Goal: Find specific page/section: Find specific page/section

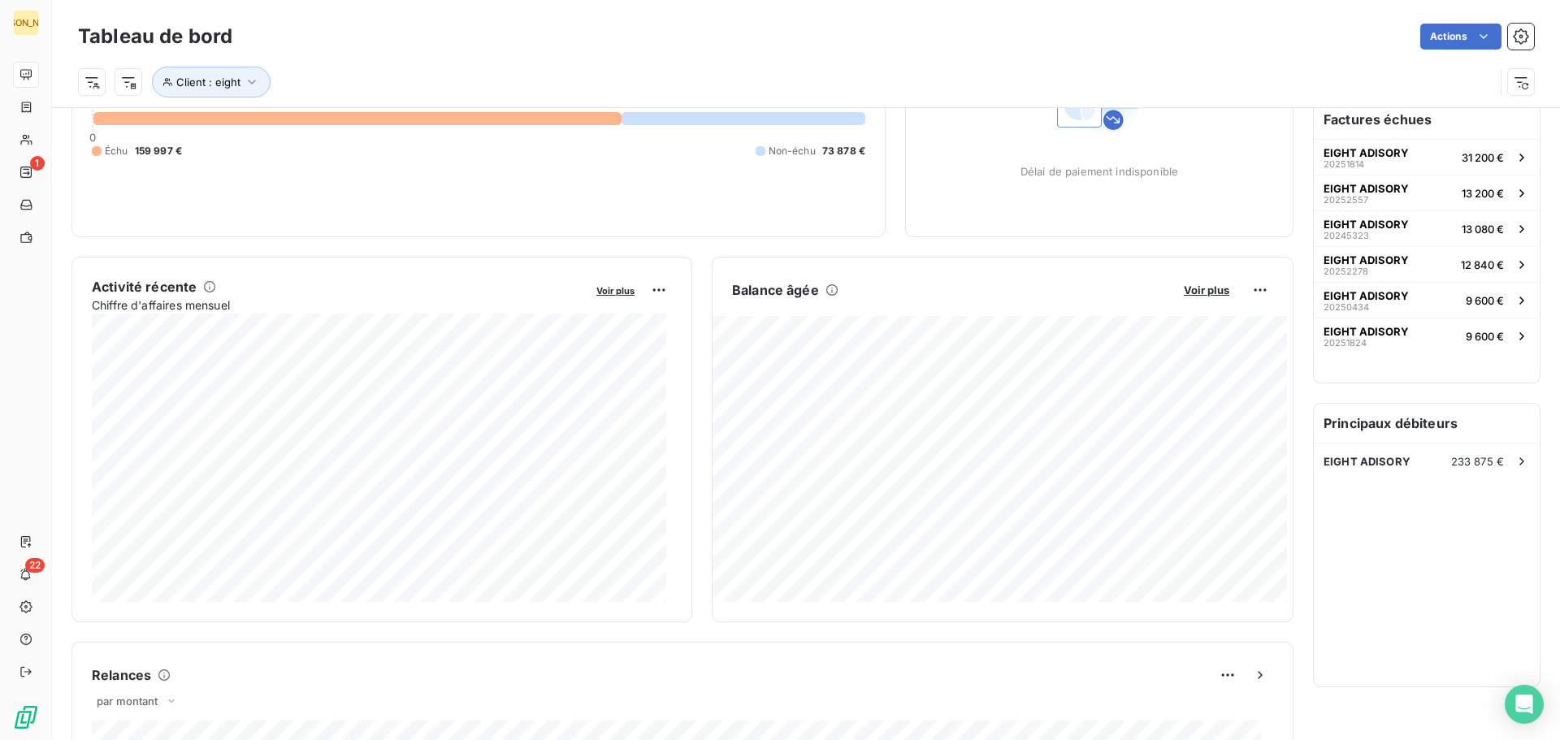
scroll to position [112, 0]
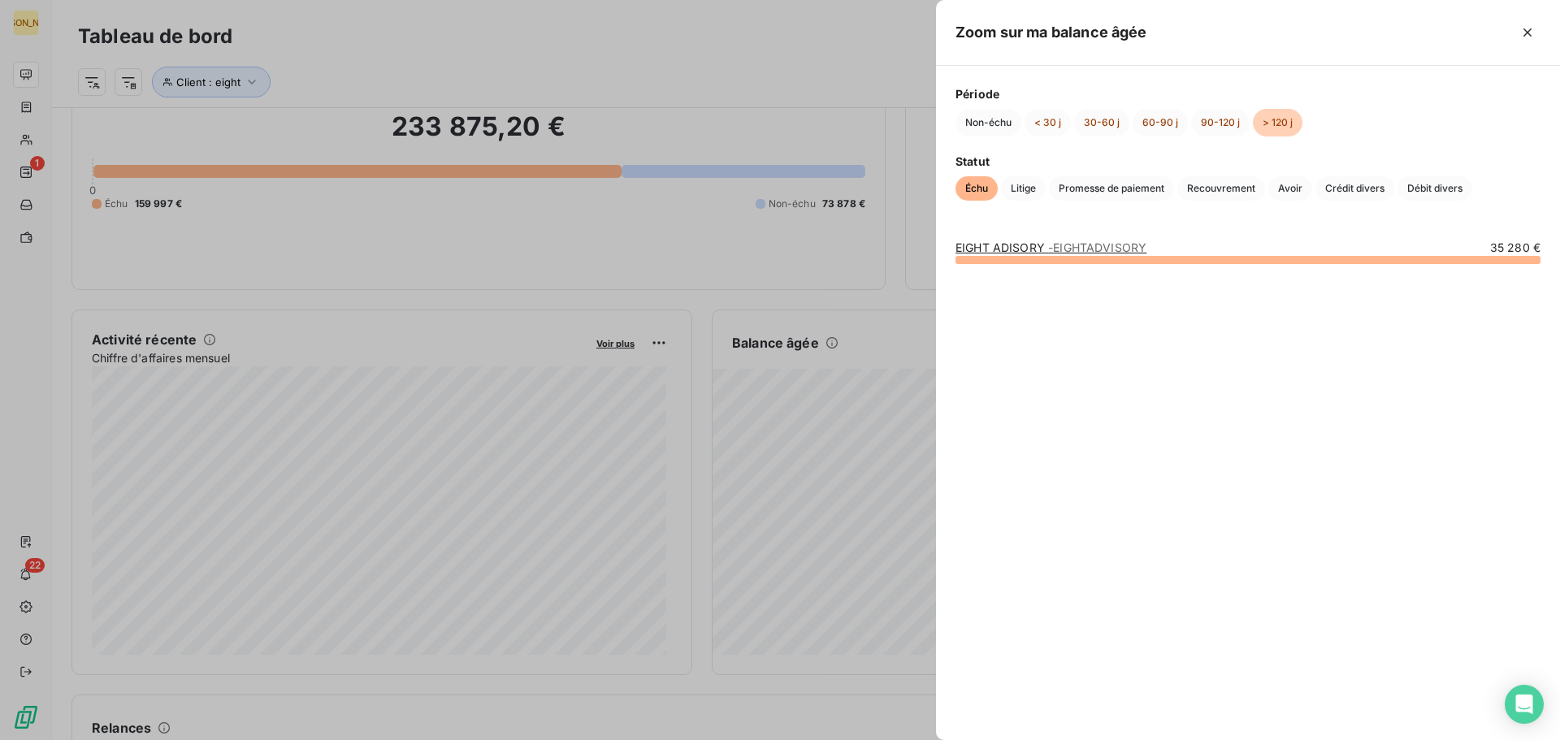
click at [1040, 246] on link "EIGHT ADISORY - EIGHTADVISORY" at bounding box center [1050, 247] width 191 height 14
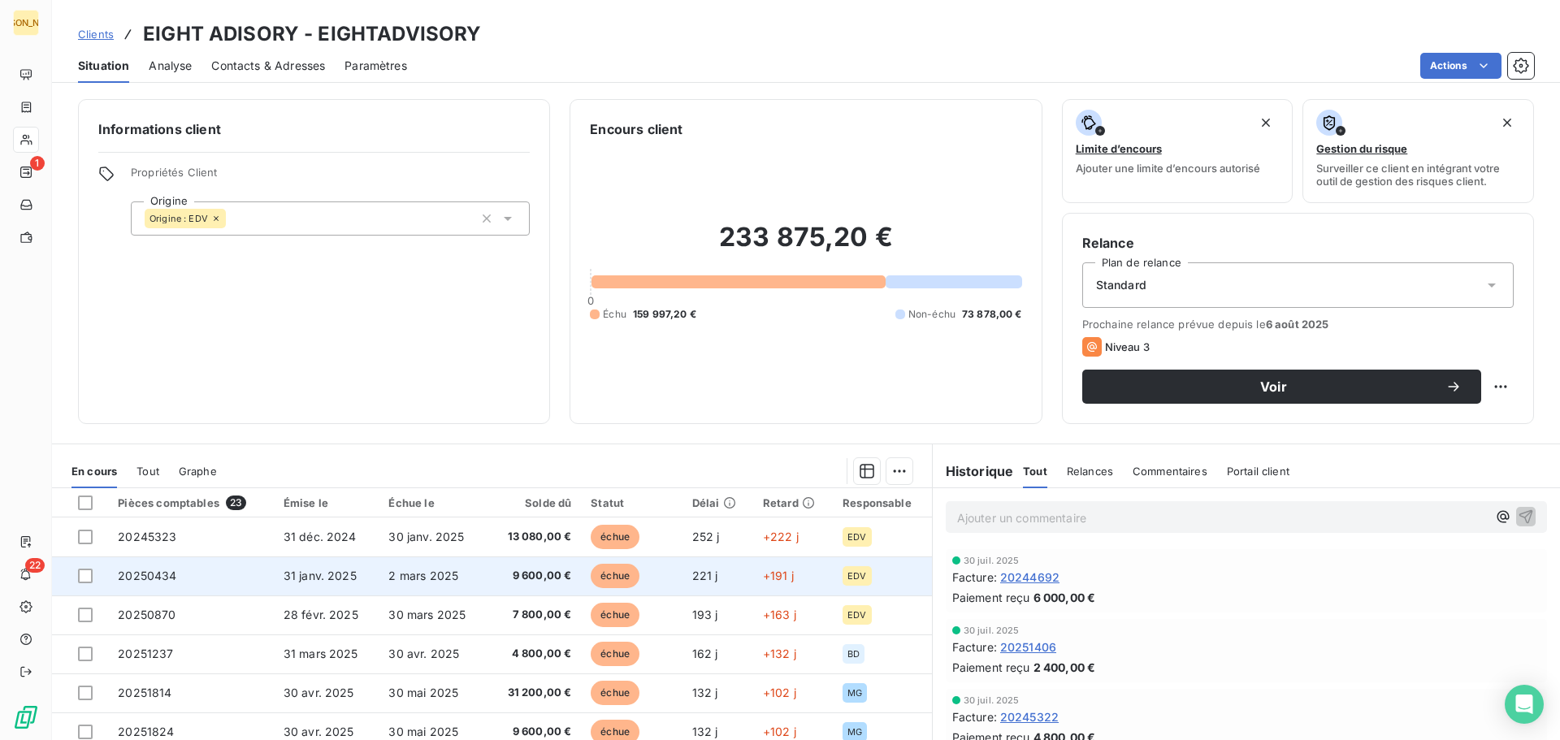
click at [128, 578] on span "20250434" at bounding box center [147, 576] width 58 height 14
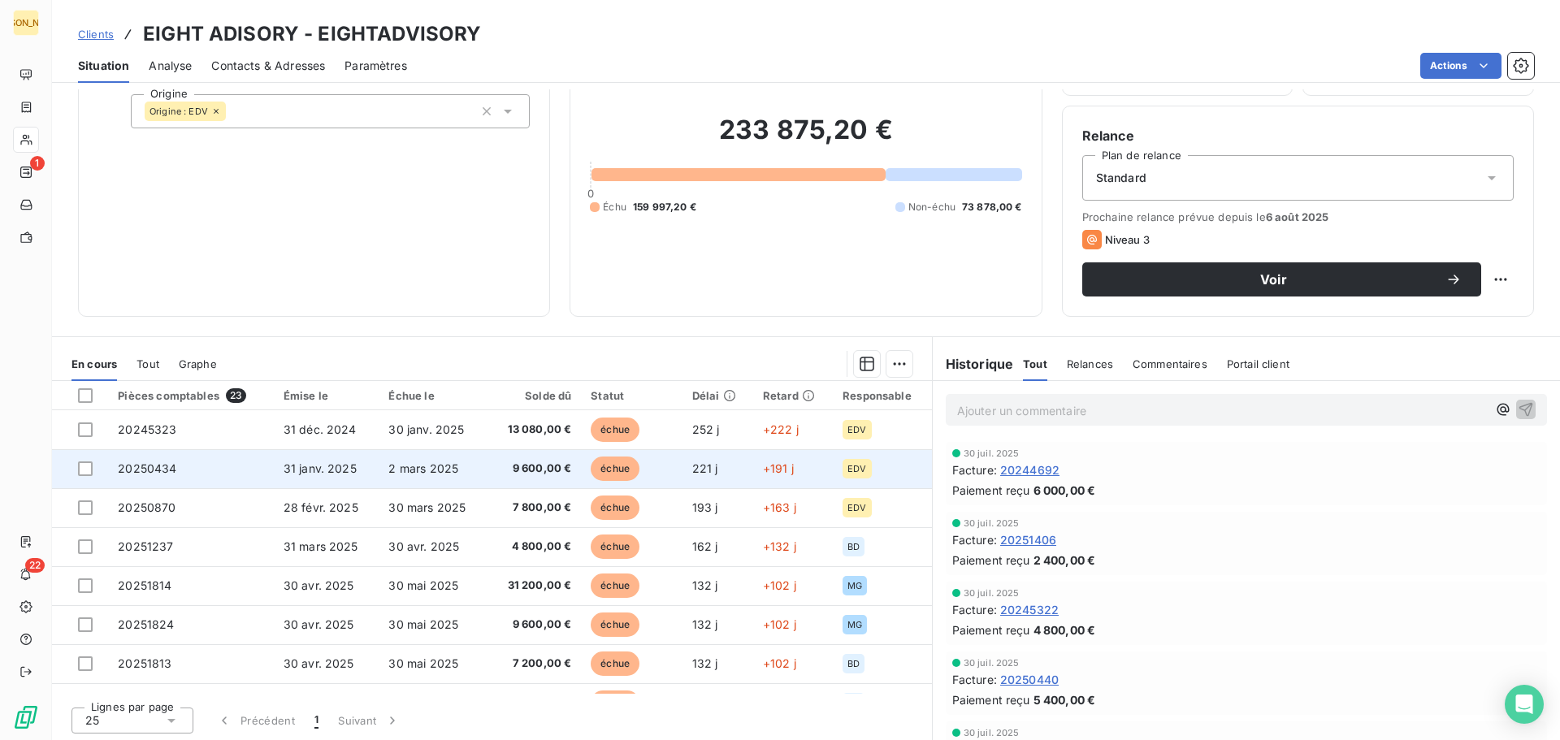
scroll to position [110, 0]
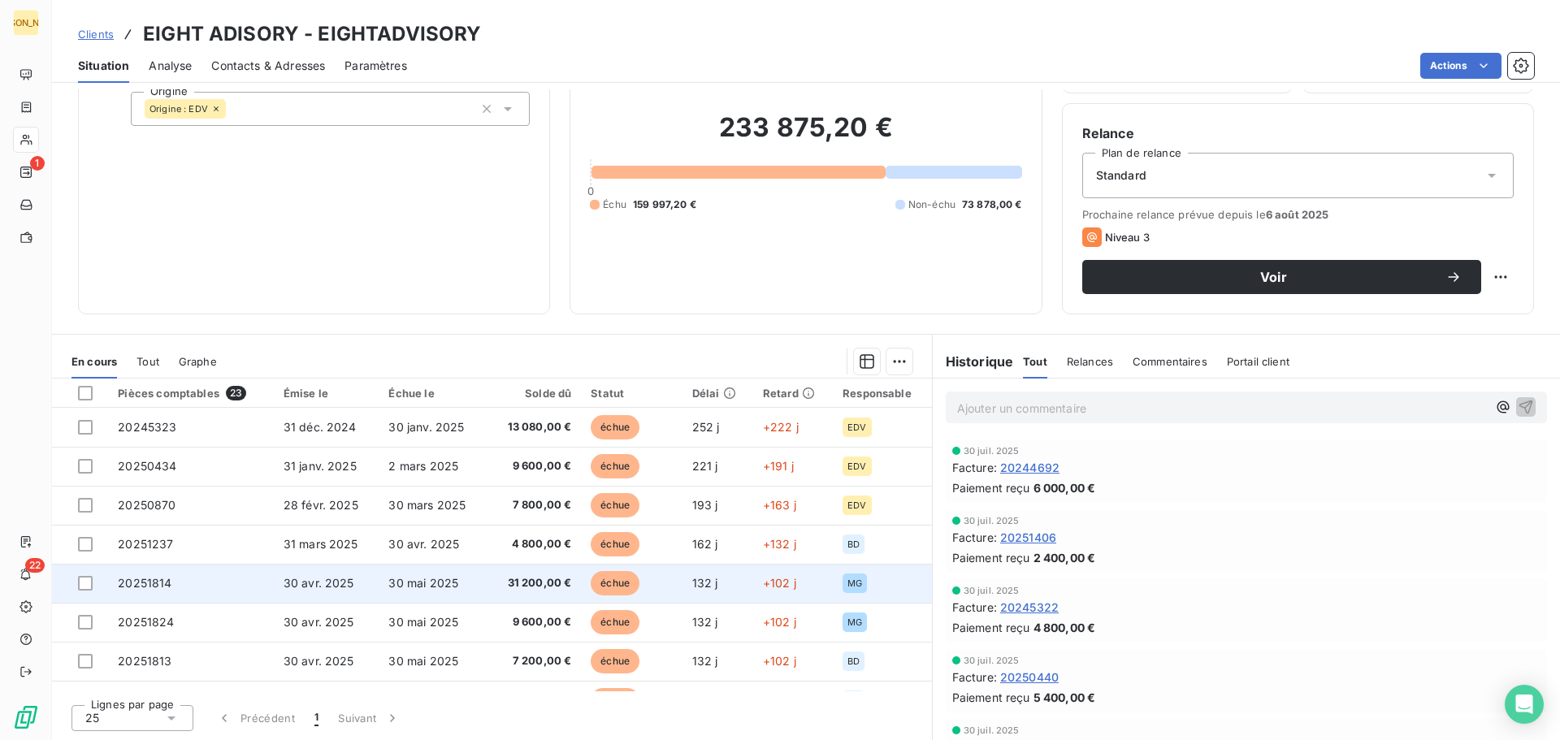
click at [157, 578] on span "20251814" at bounding box center [145, 583] width 54 height 14
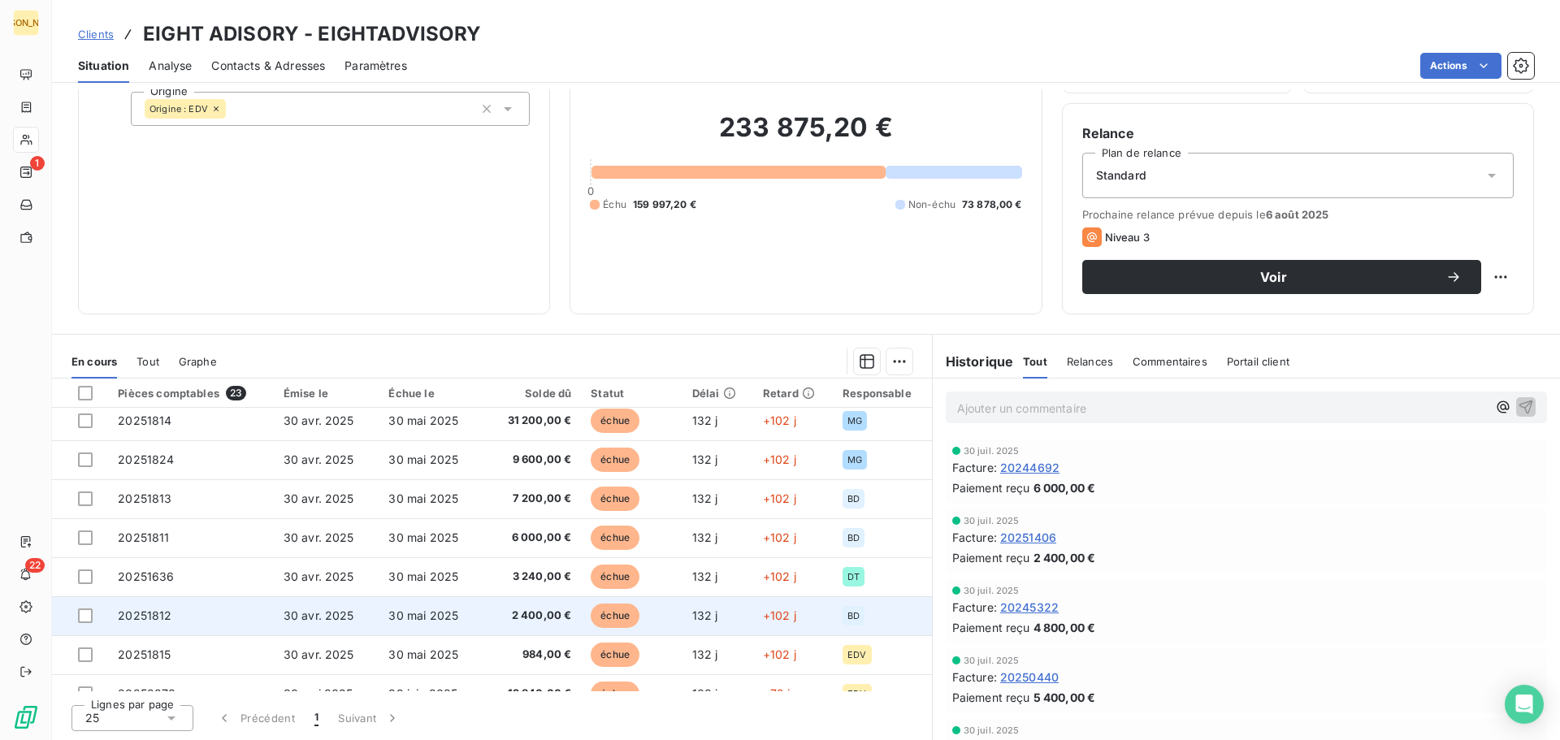
scroll to position [244, 0]
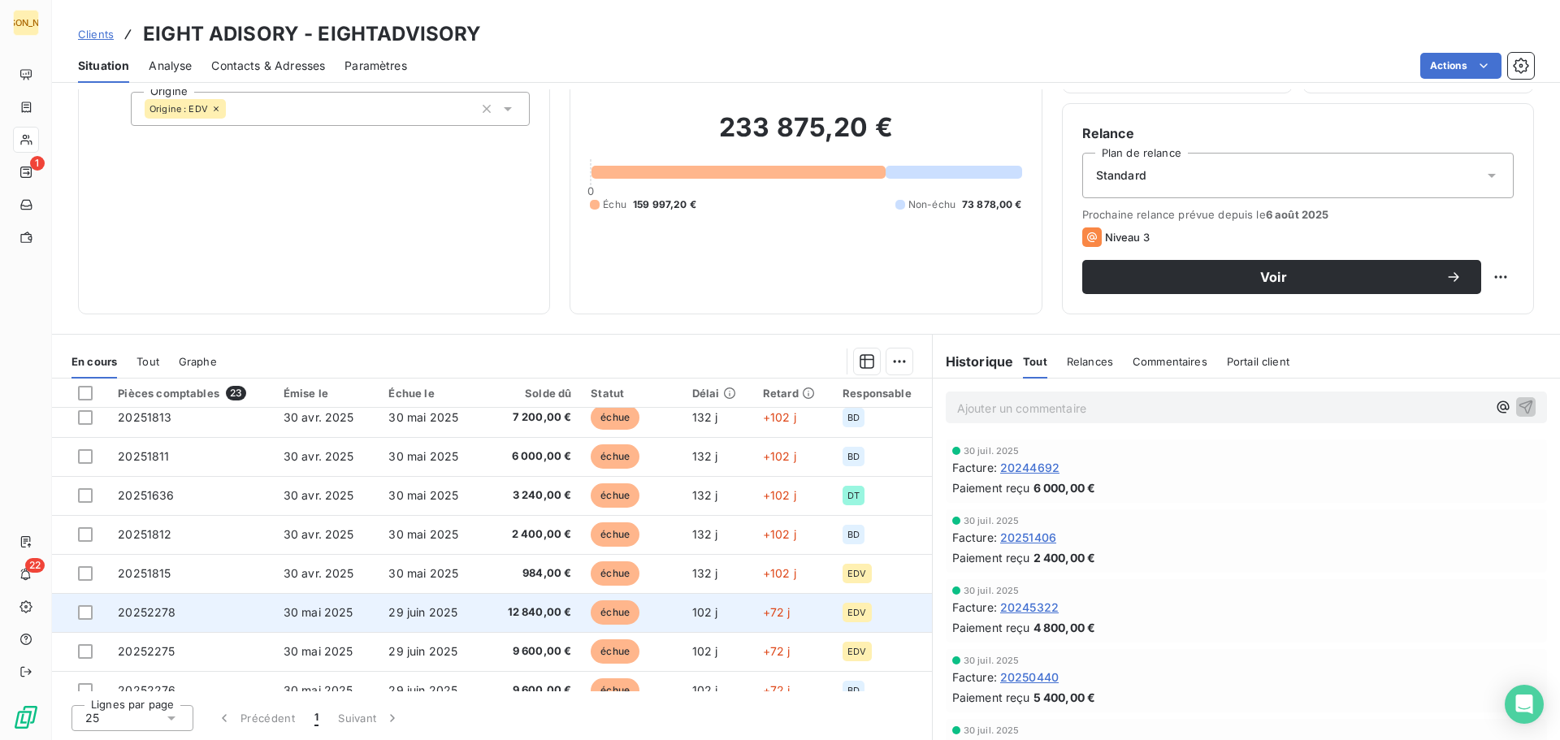
click at [524, 617] on span "12 840,00 €" at bounding box center [533, 612] width 75 height 16
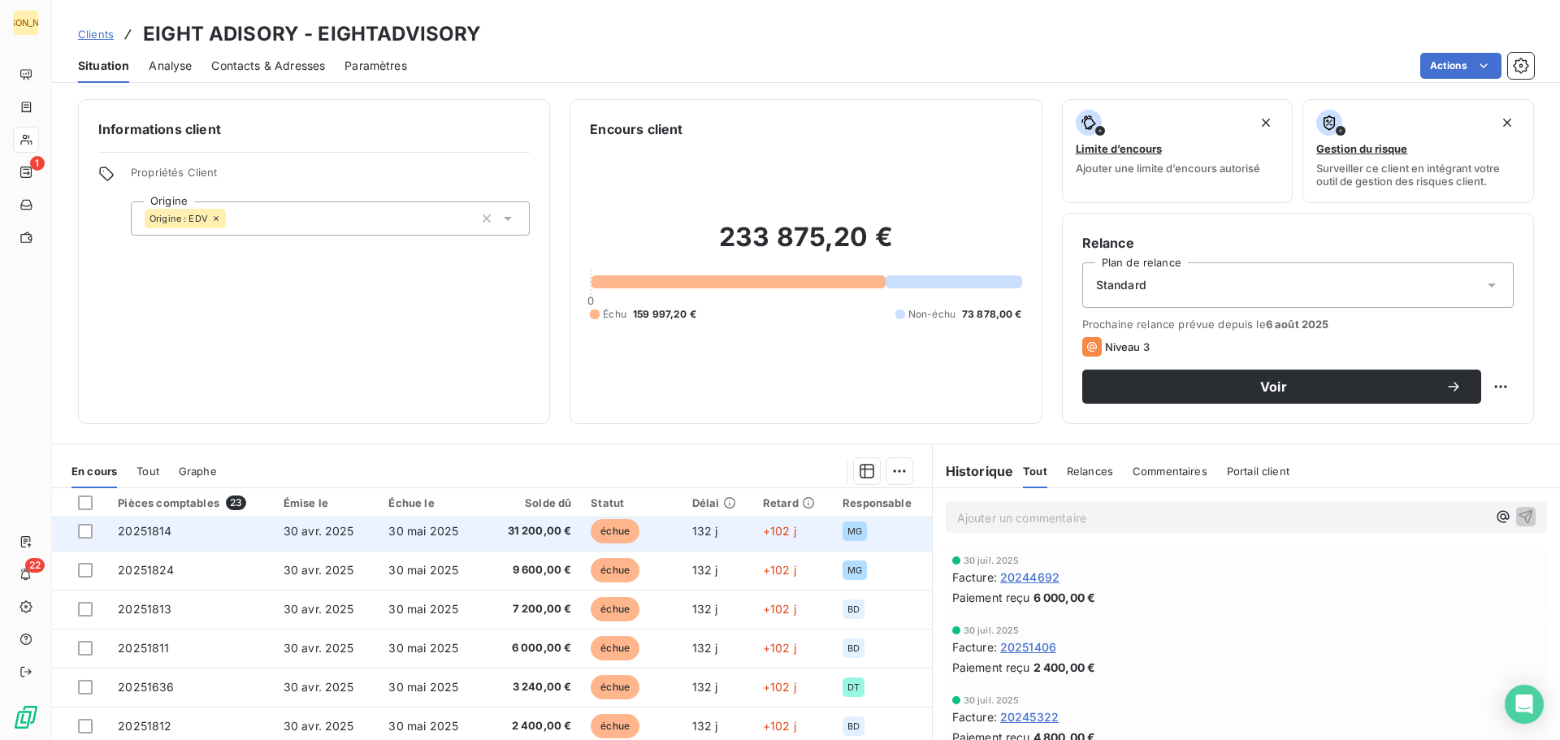
scroll to position [162, 0]
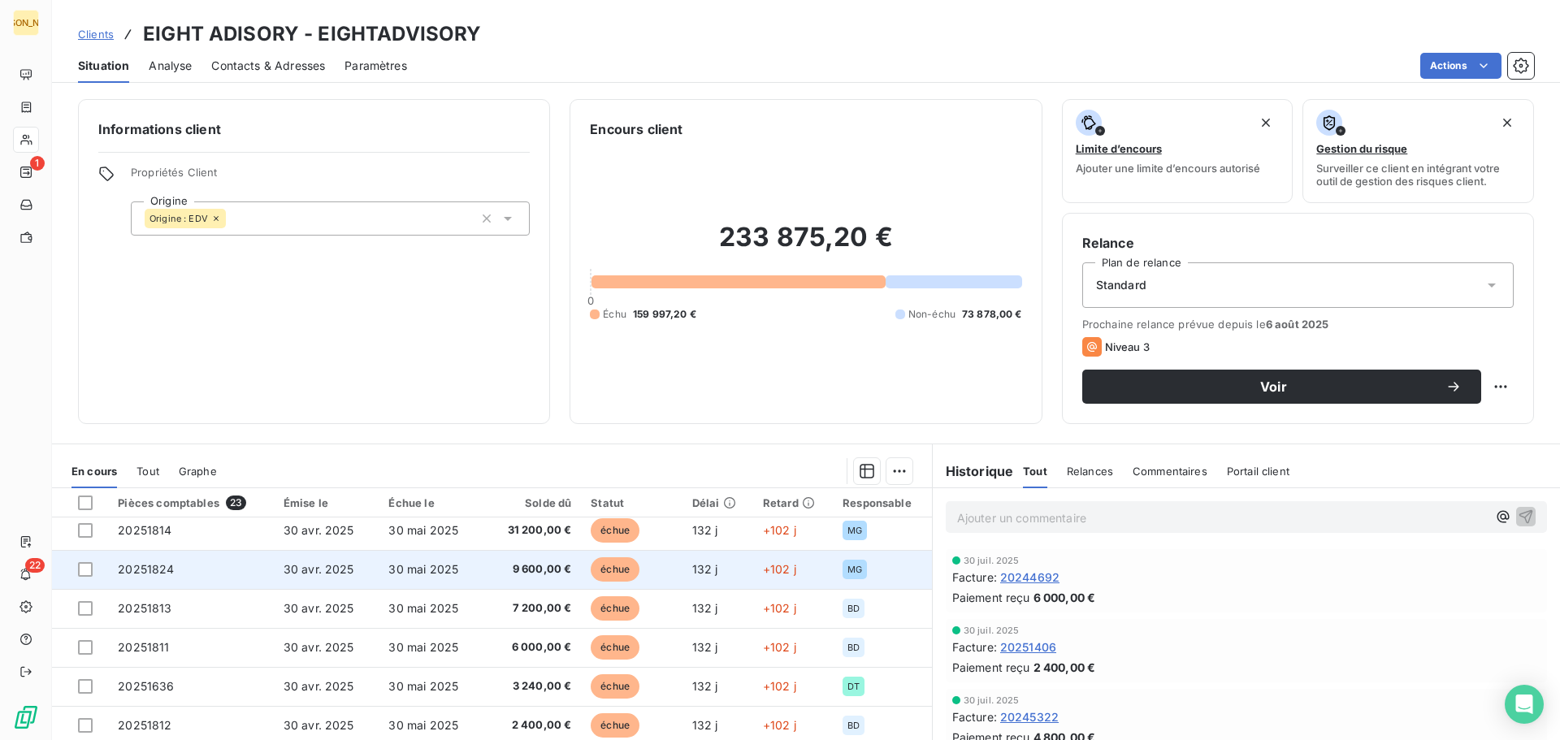
click at [520, 569] on span "9 600,00 €" at bounding box center [533, 569] width 75 height 16
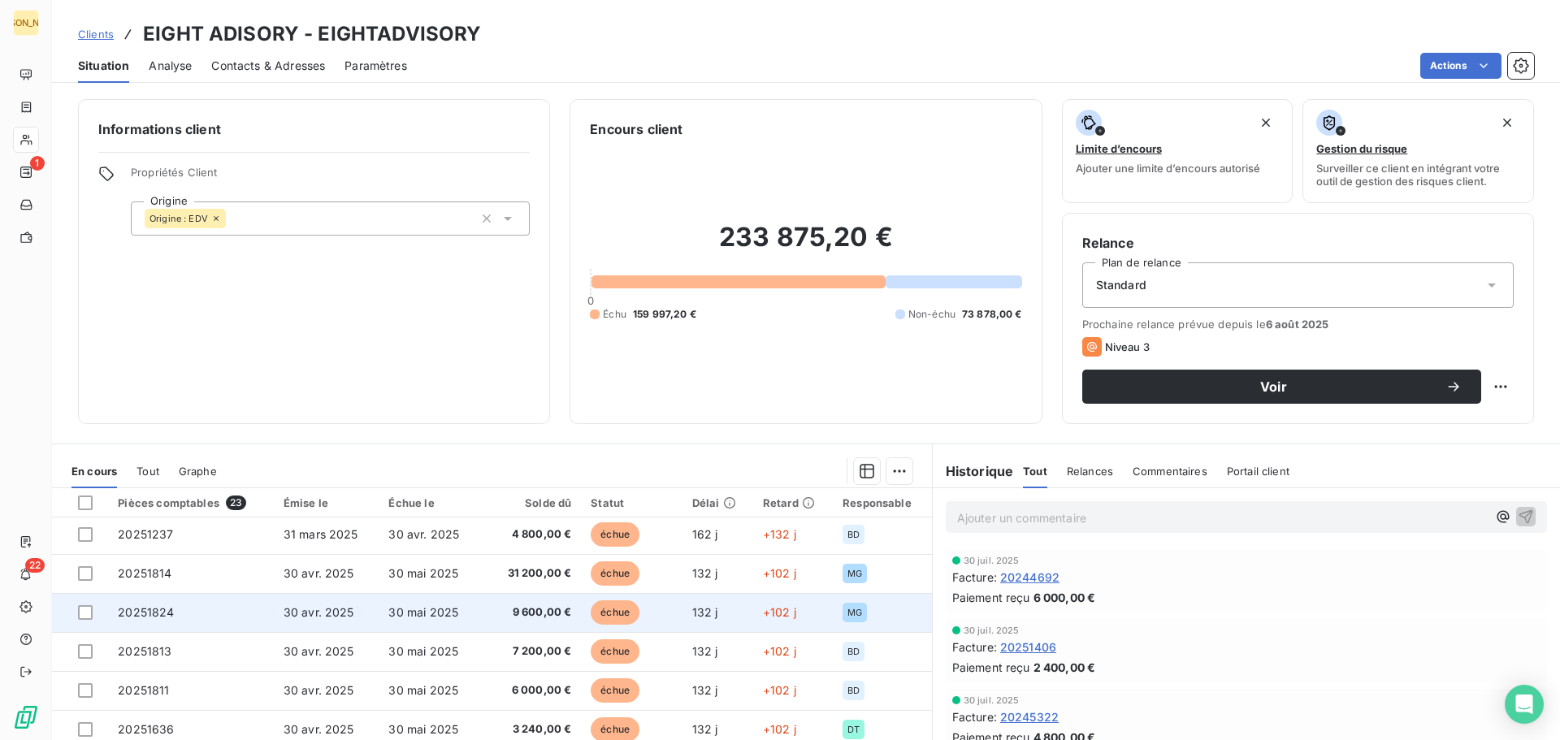
scroll to position [81, 0]
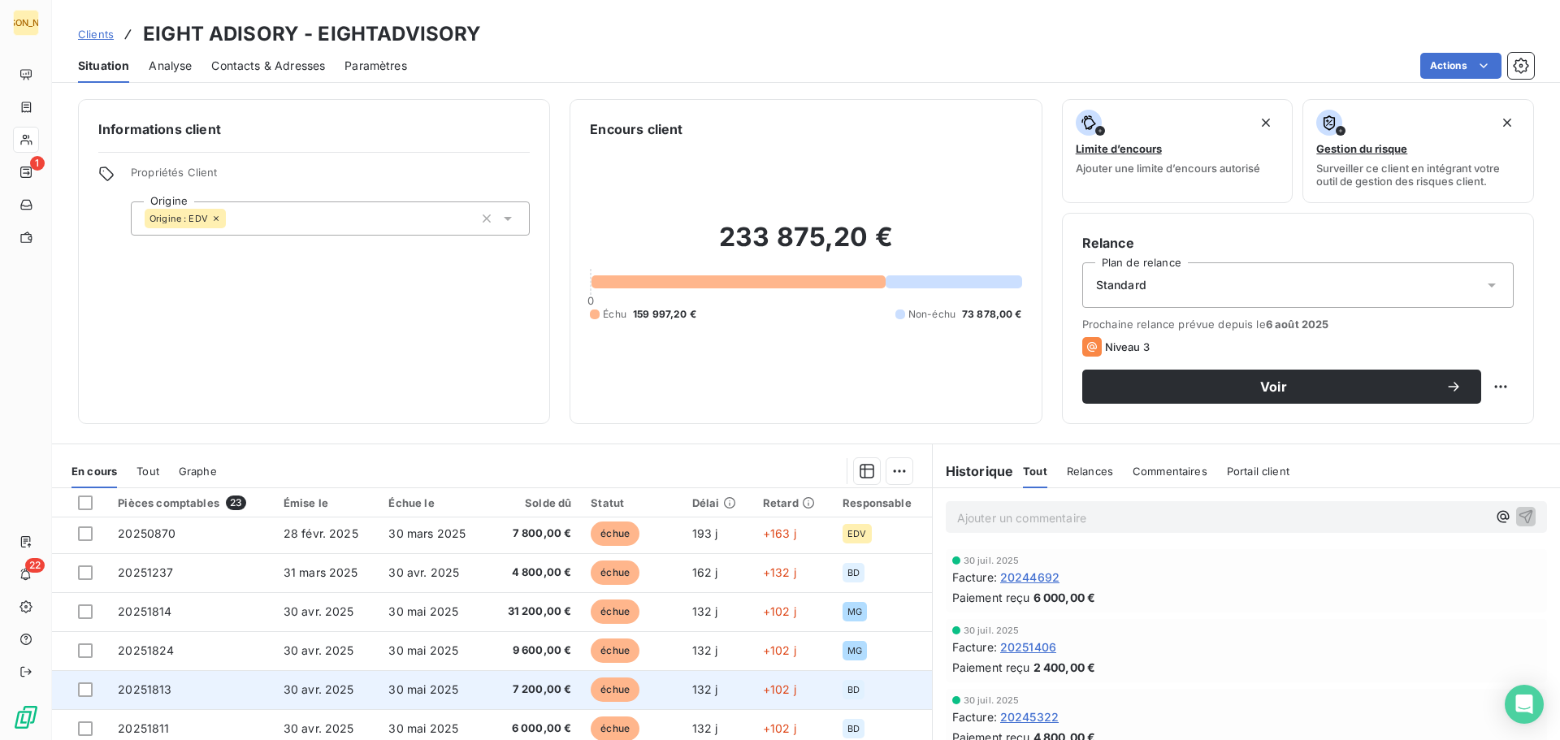
click at [153, 685] on span "20251813" at bounding box center [145, 689] width 54 height 14
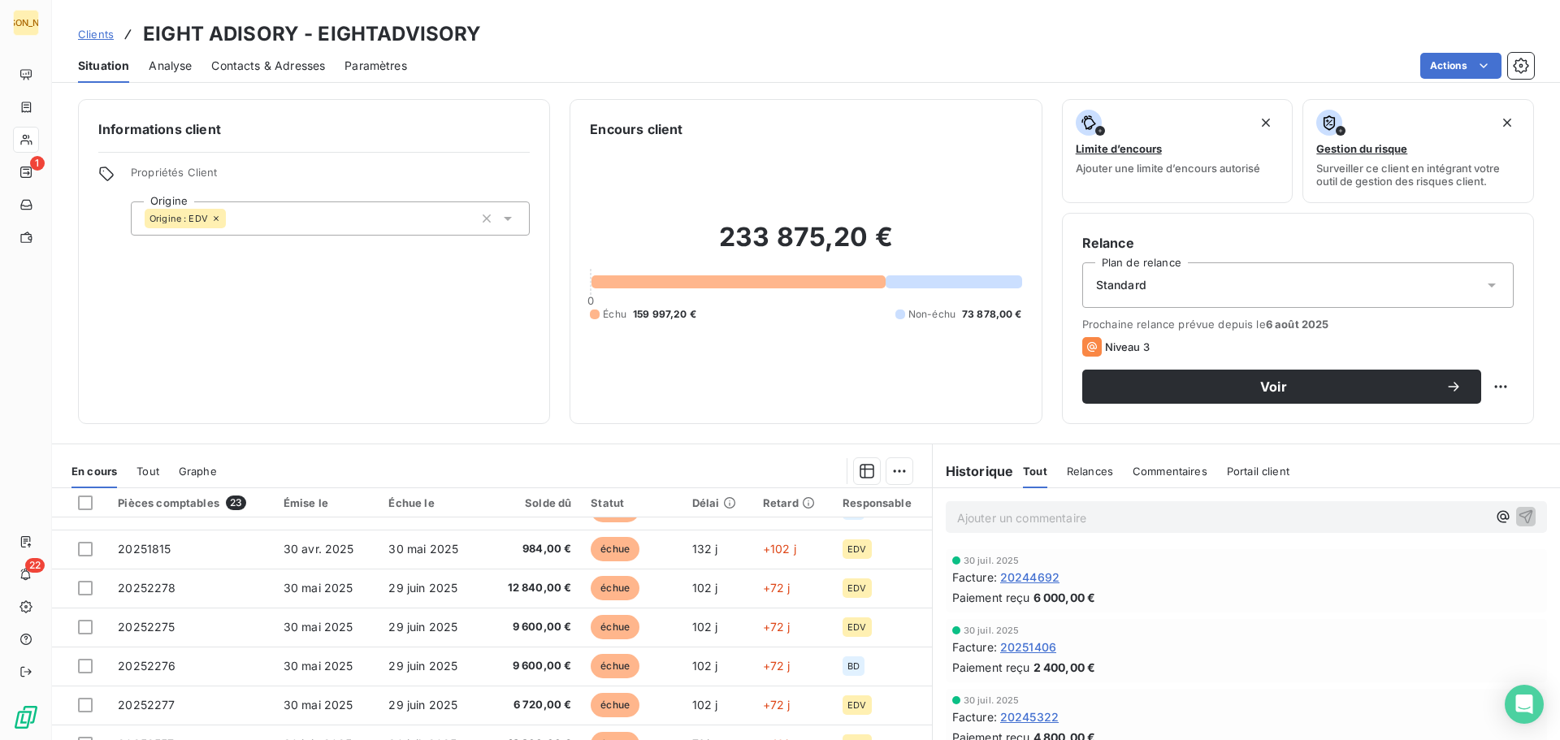
scroll to position [406, 0]
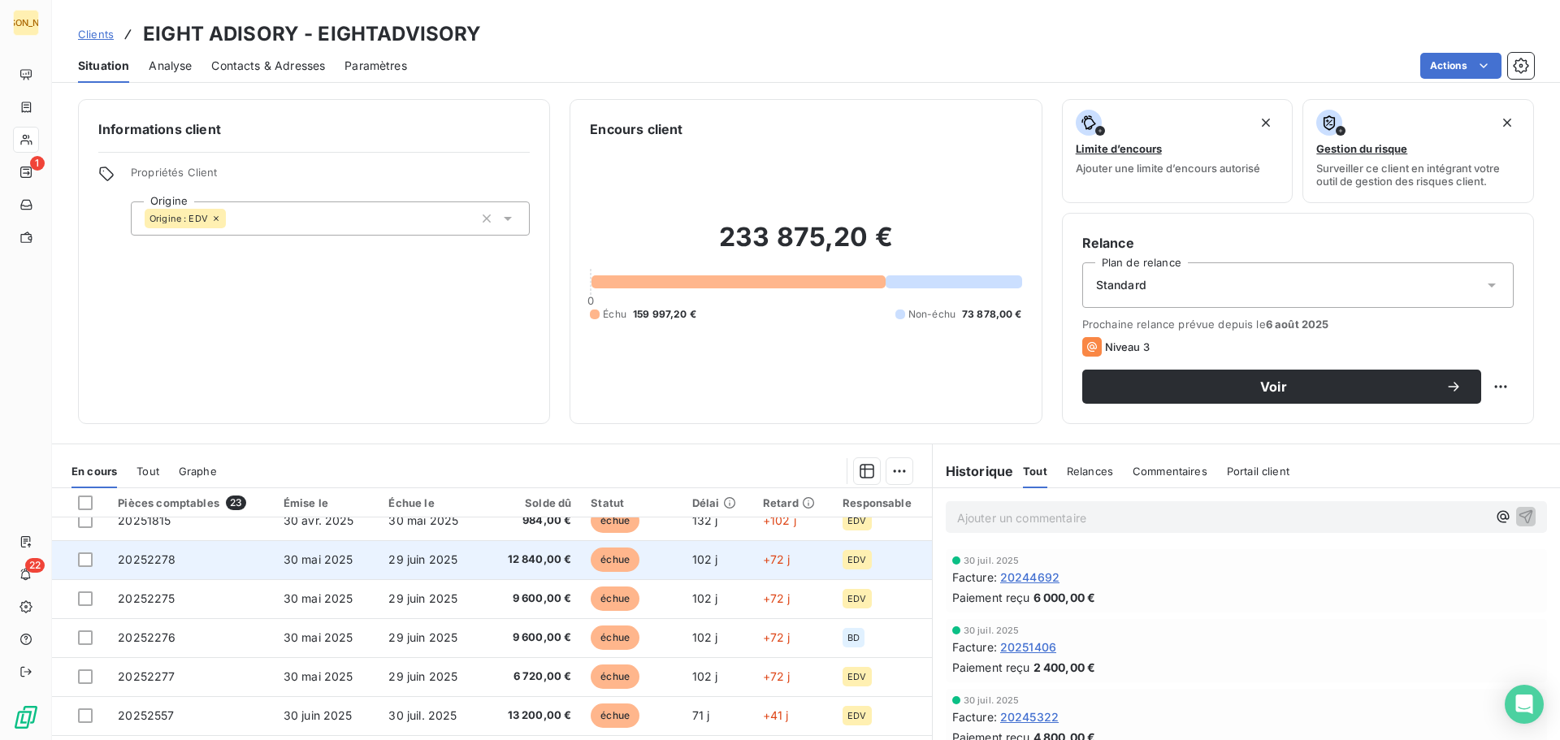
click at [156, 556] on span "20252278" at bounding box center [147, 559] width 58 height 14
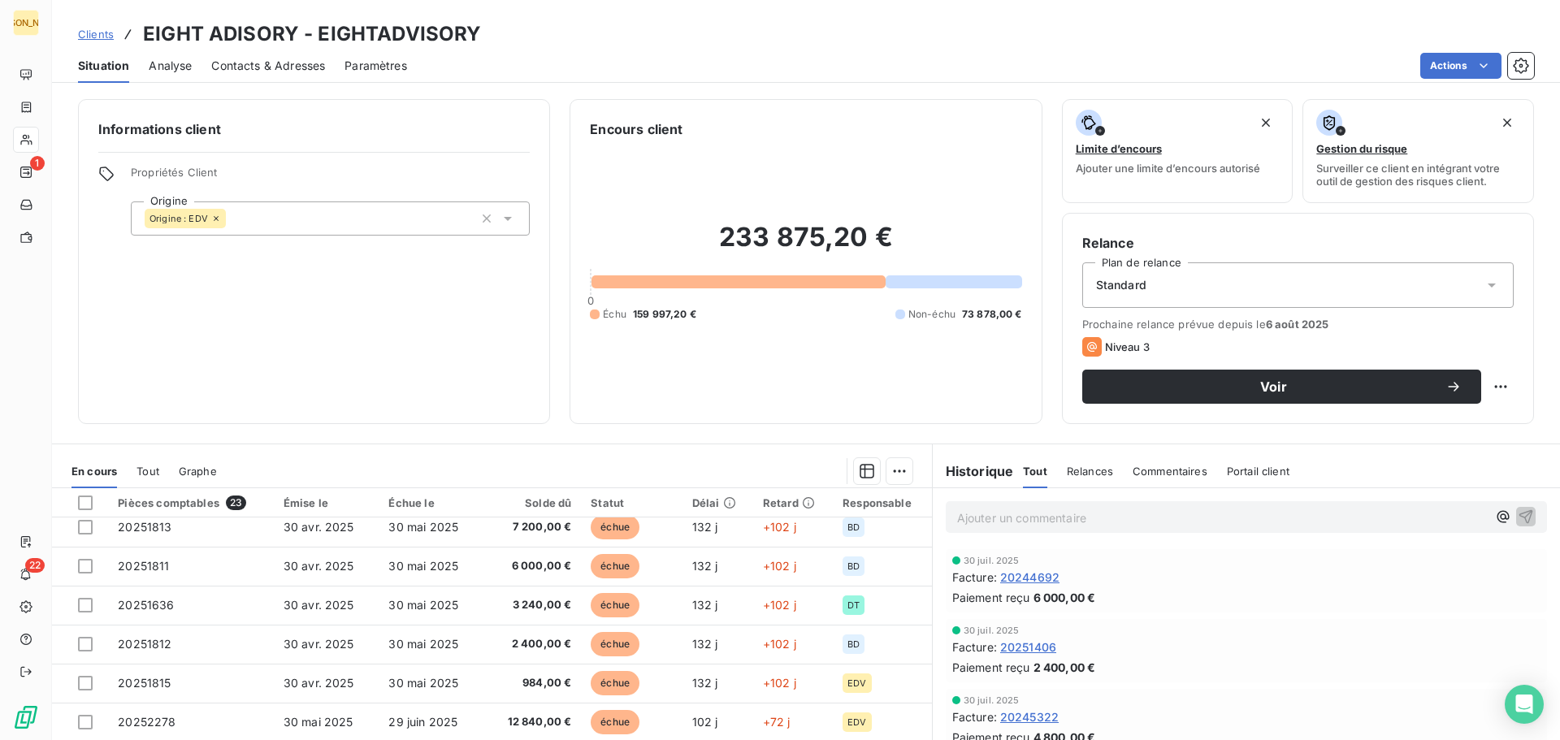
scroll to position [325, 0]
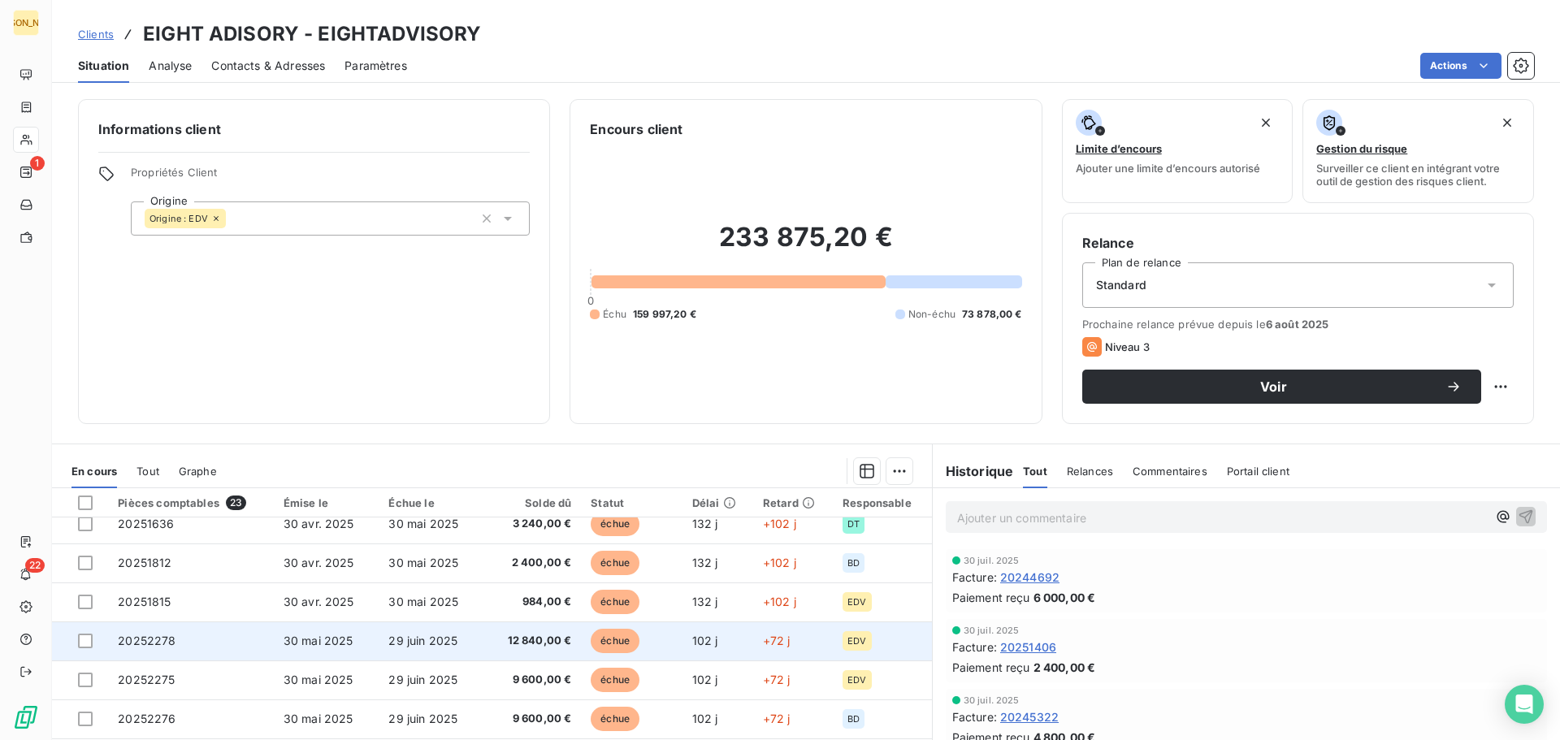
click at [528, 638] on span "12 840,00 €" at bounding box center [533, 641] width 75 height 16
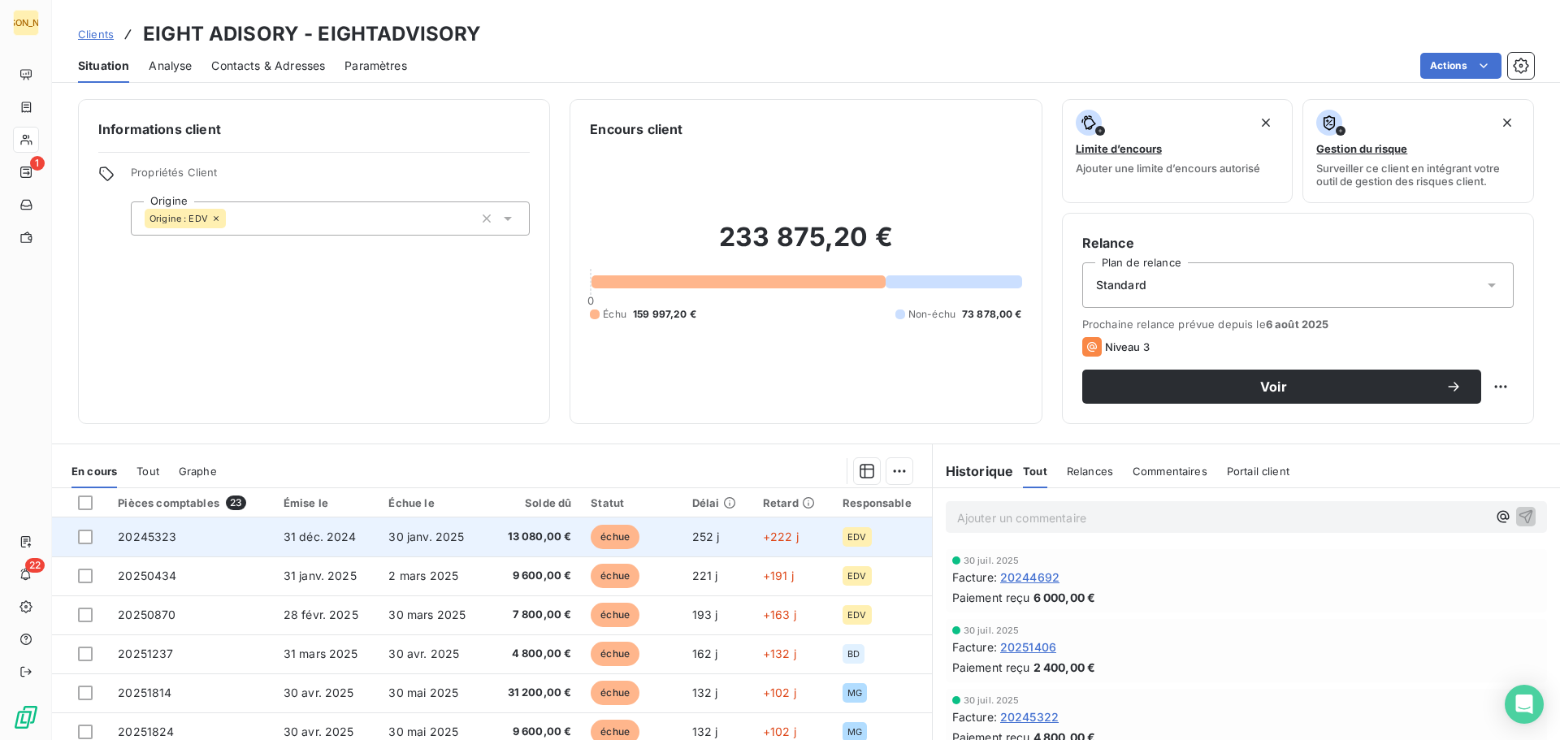
click at [167, 547] on td "20245323" at bounding box center [190, 536] width 165 height 39
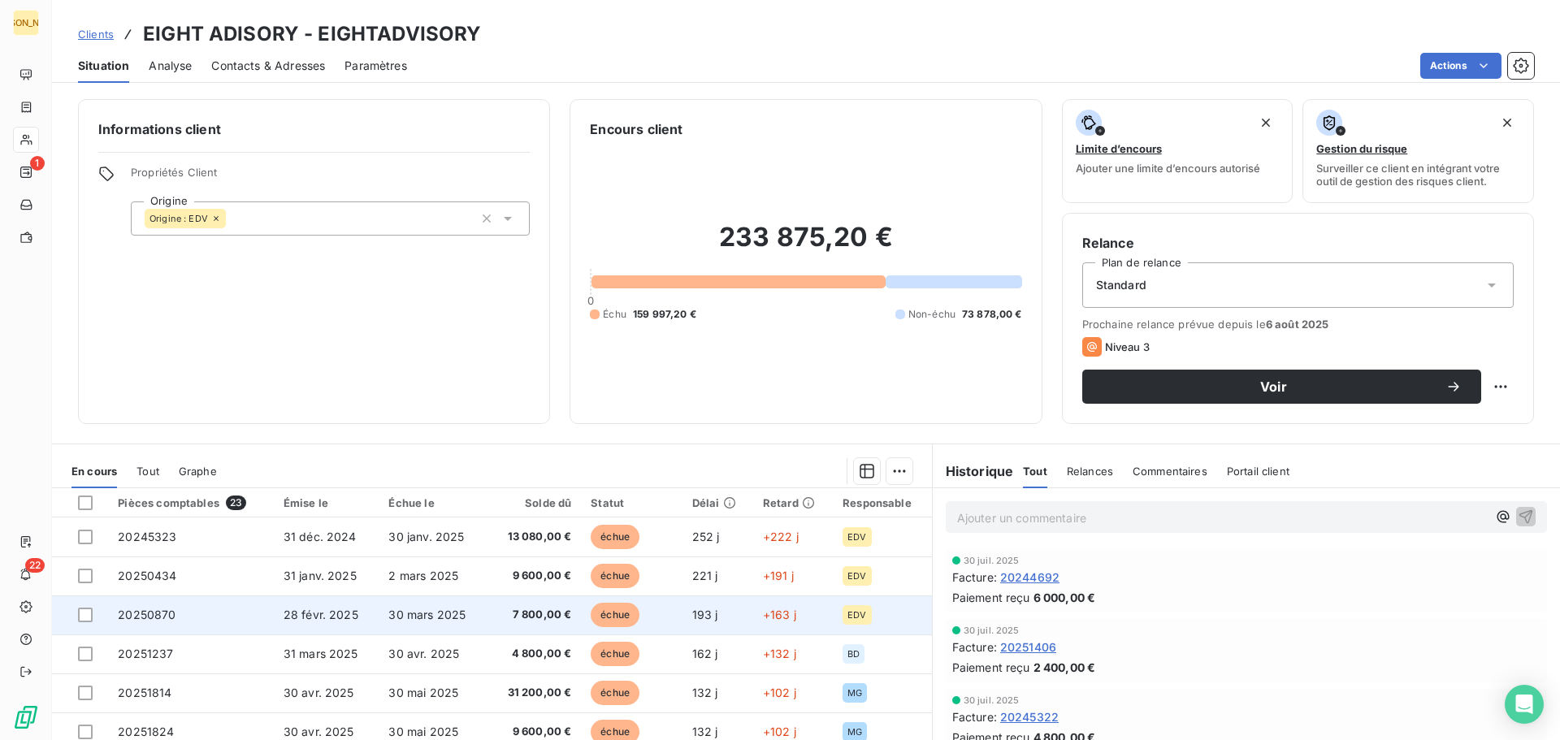
click at [158, 608] on span "20250870" at bounding box center [147, 615] width 58 height 14
click at [150, 616] on span "20250870" at bounding box center [147, 615] width 58 height 14
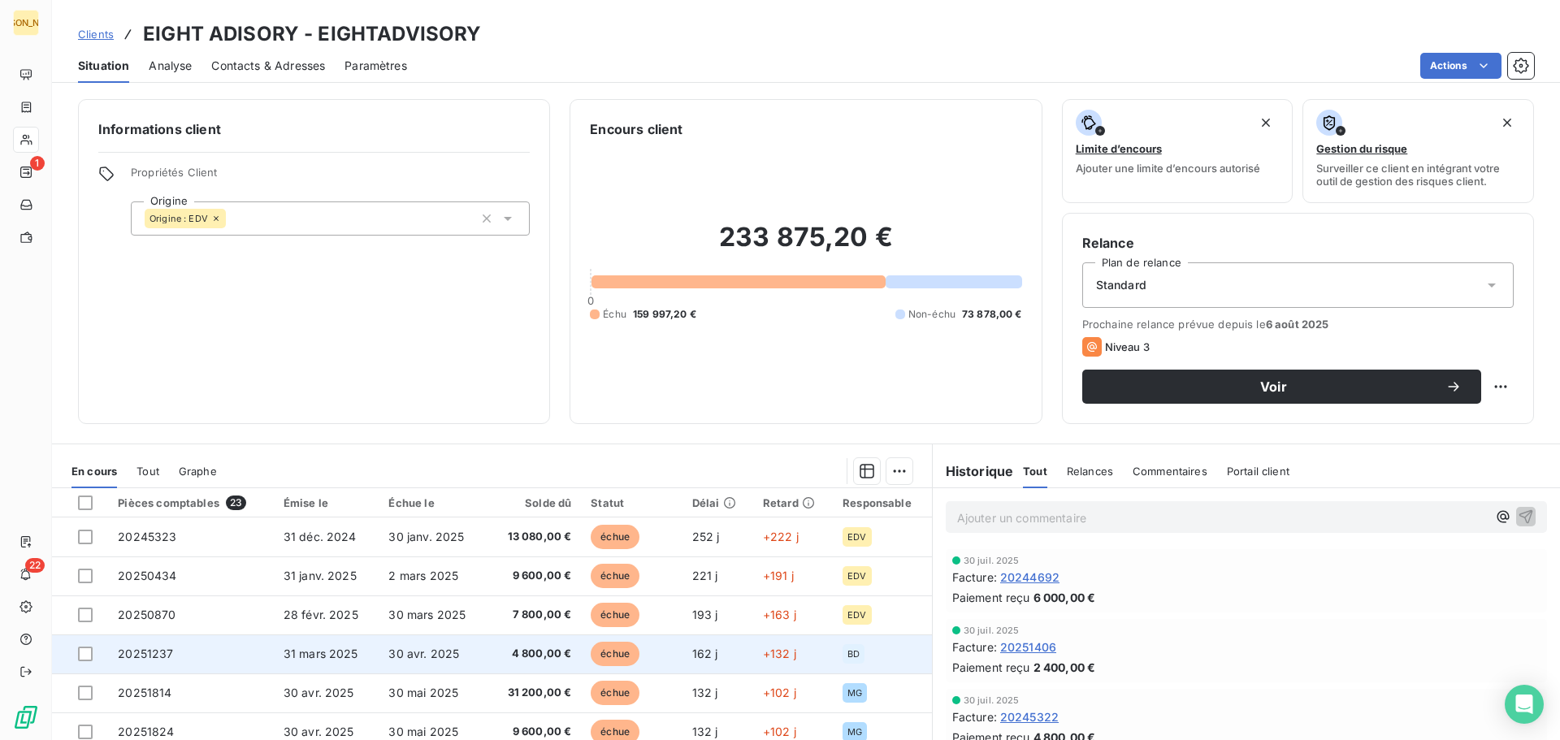
click at [164, 651] on span "20251237" at bounding box center [145, 654] width 55 height 14
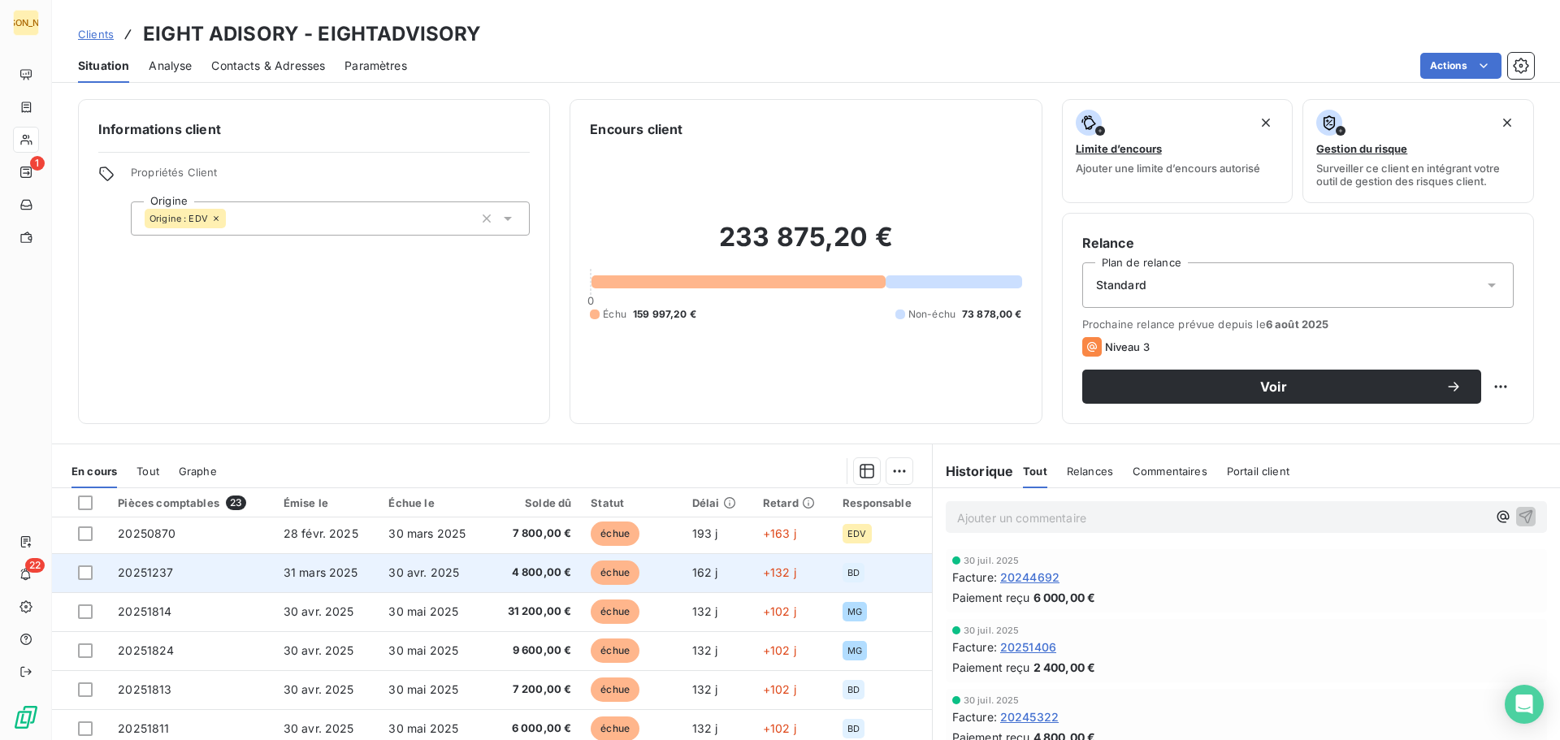
click at [159, 577] on span "20251237" at bounding box center [145, 572] width 55 height 14
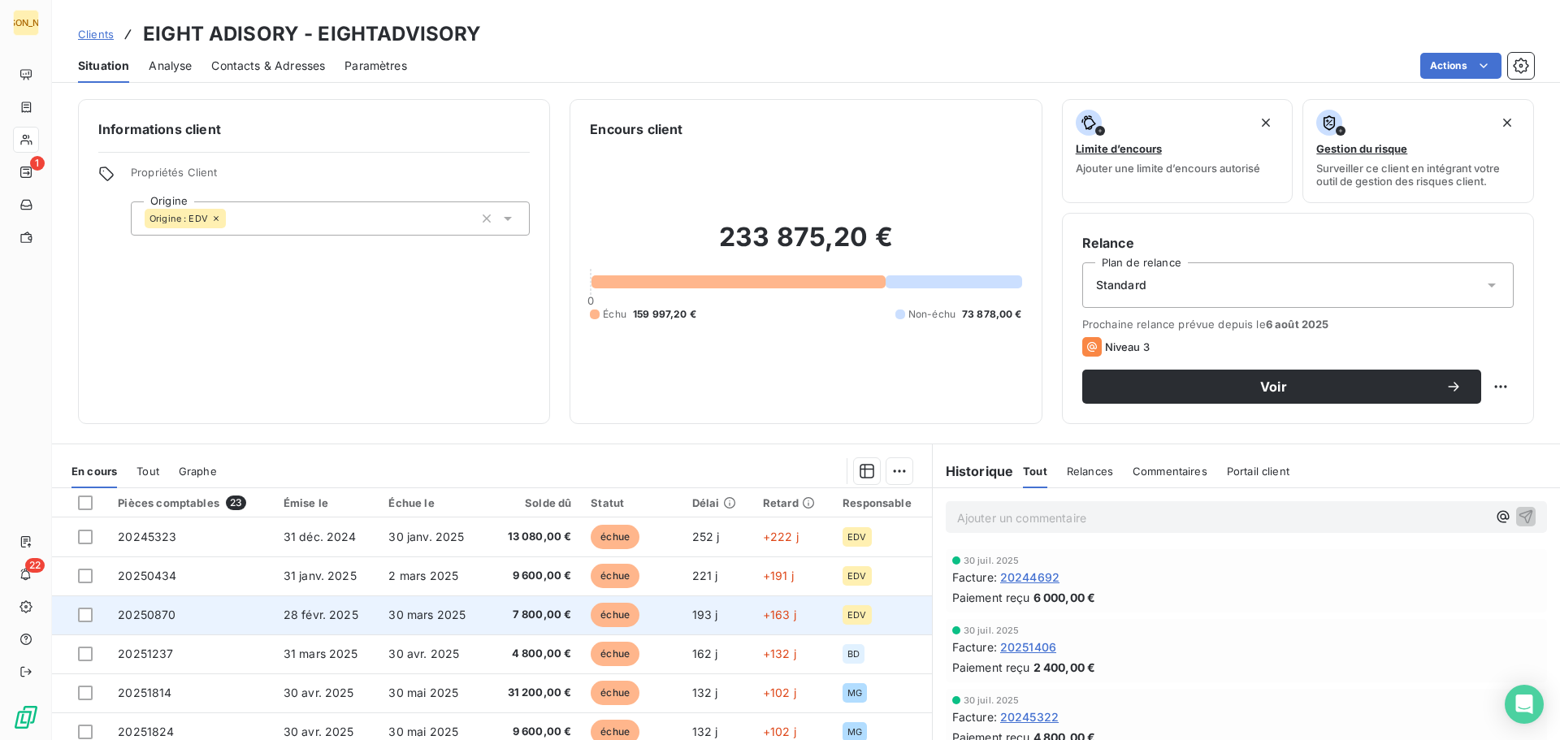
click at [166, 612] on span "20250870" at bounding box center [147, 615] width 58 height 14
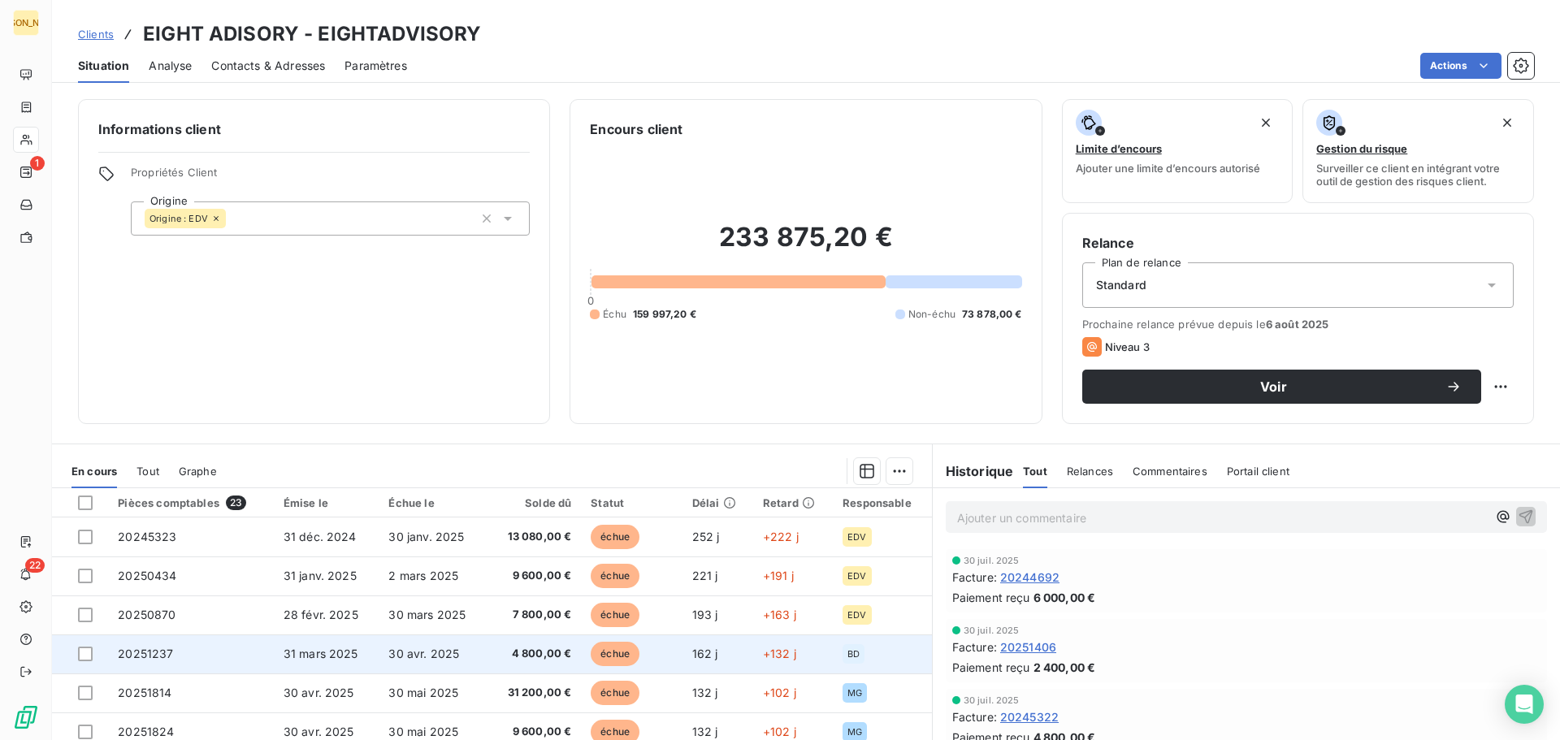
click at [125, 651] on span "20251237" at bounding box center [145, 654] width 55 height 14
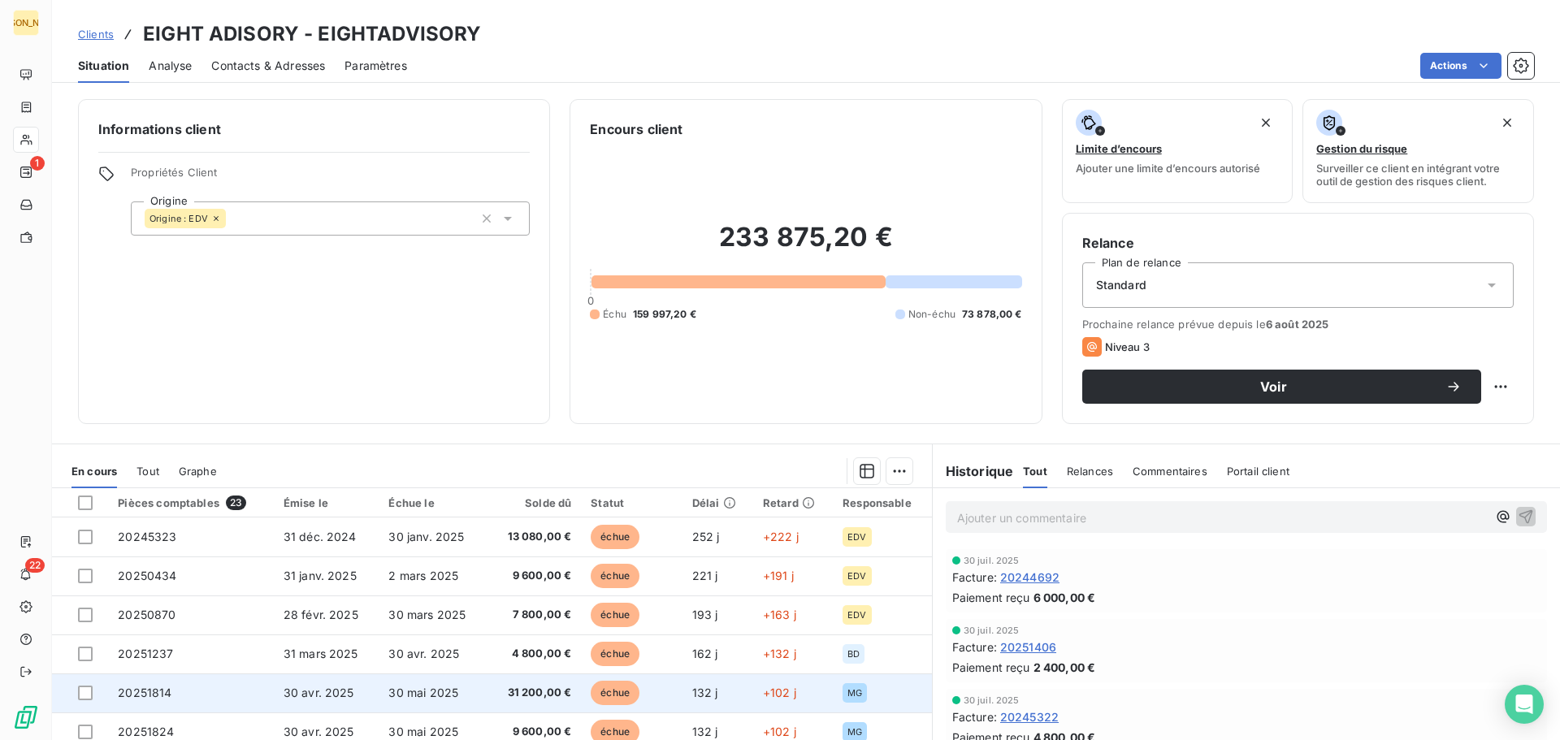
click at [165, 690] on span "20251814" at bounding box center [145, 693] width 54 height 14
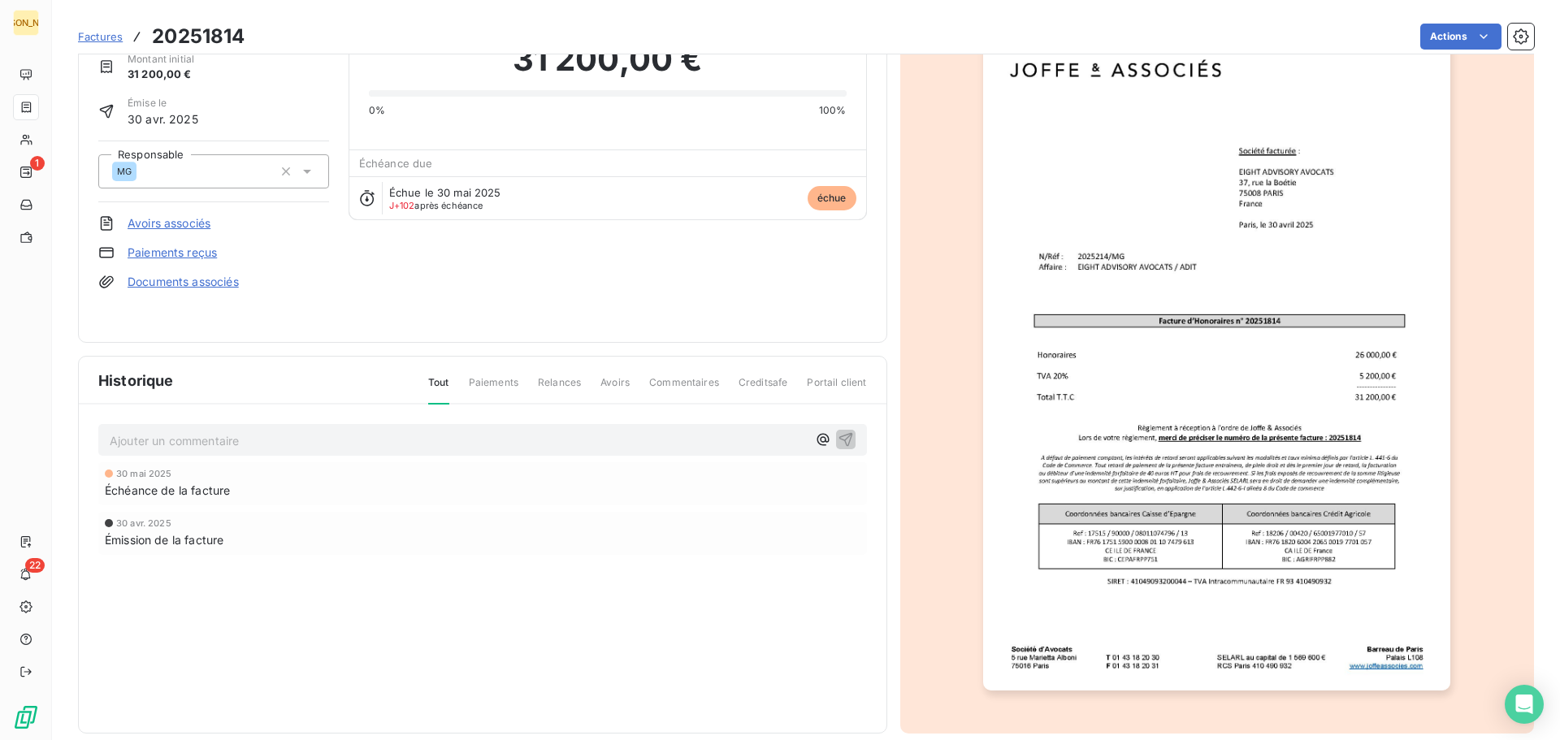
scroll to position [97, 0]
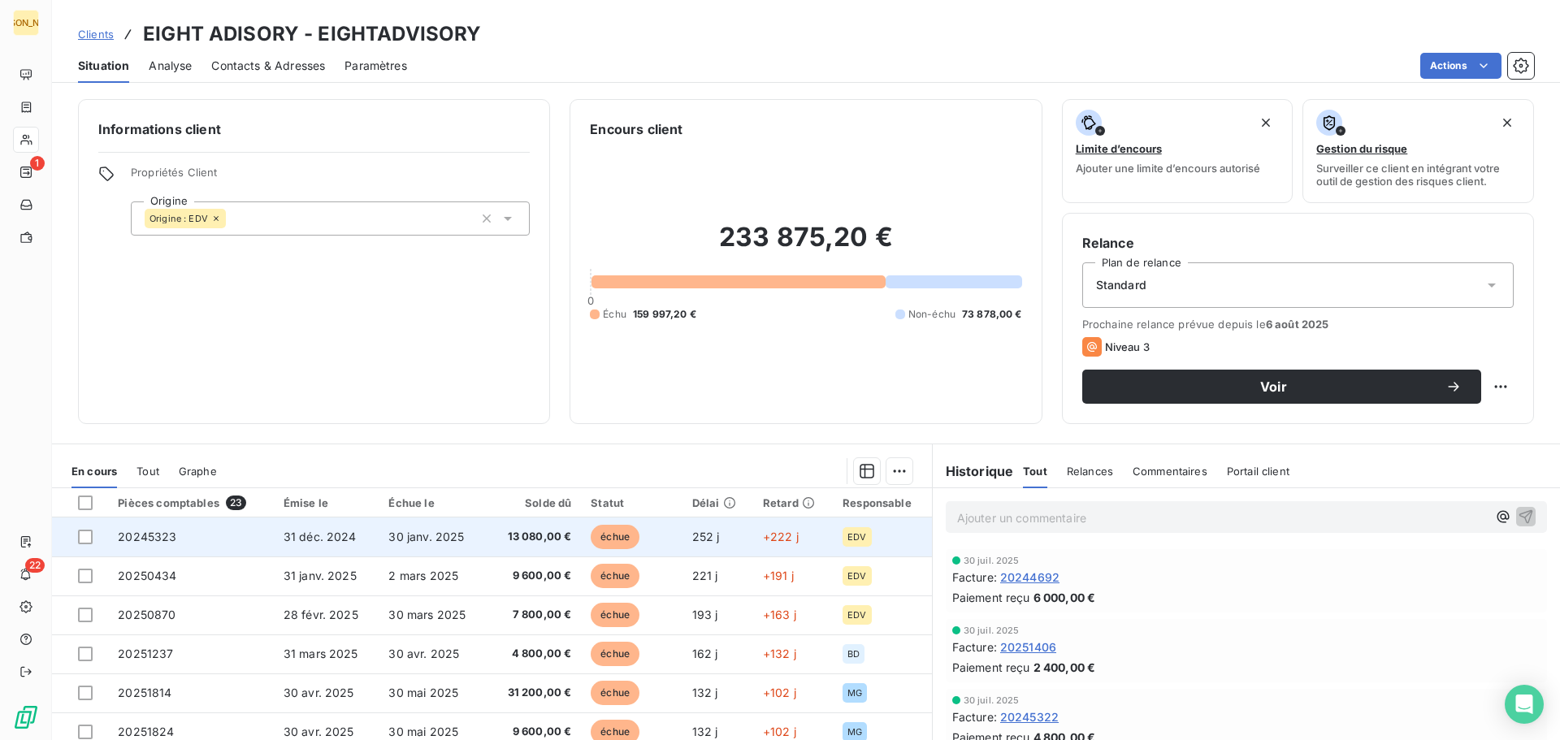
click at [167, 532] on span "20245323" at bounding box center [147, 537] width 58 height 14
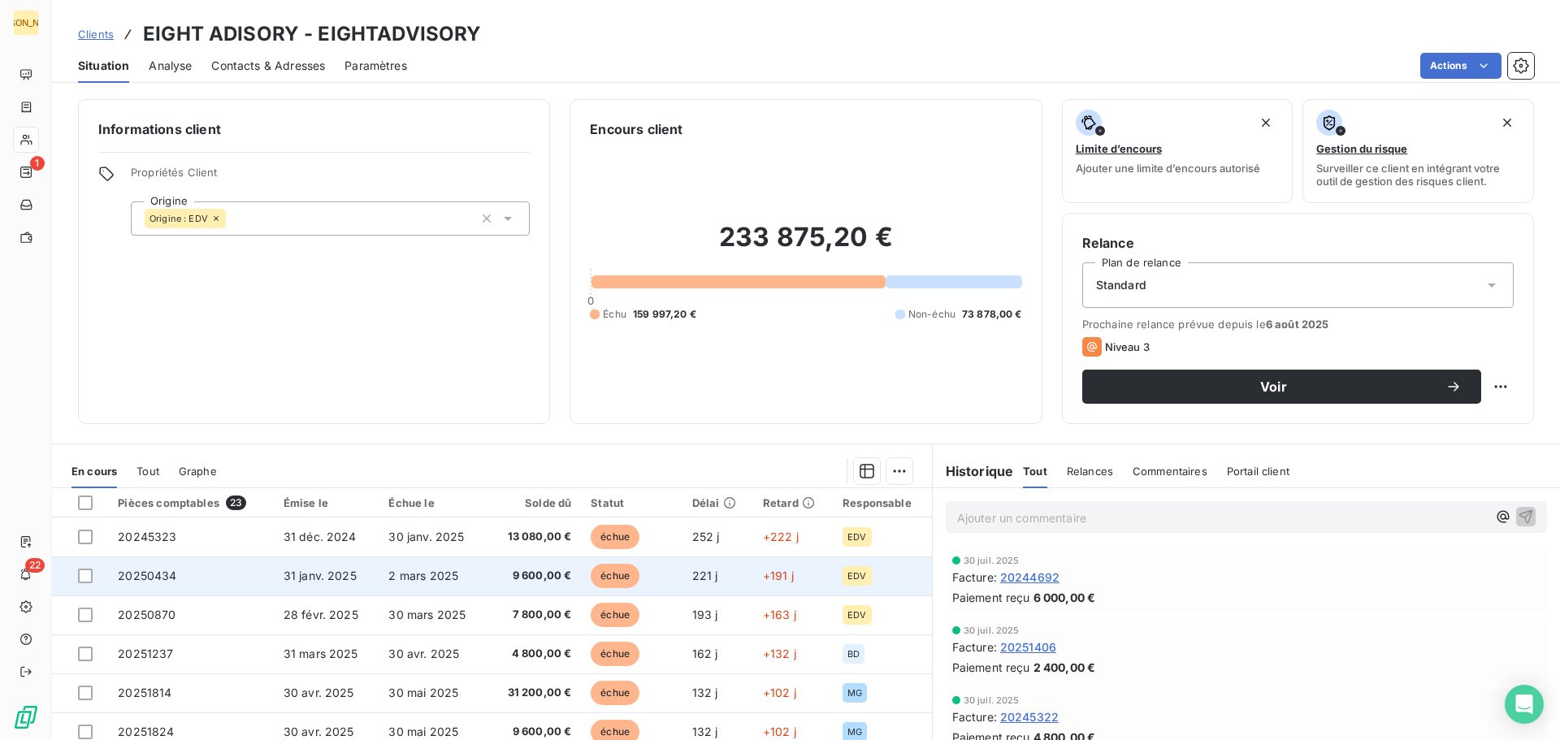
click at [163, 574] on span "20250434" at bounding box center [147, 576] width 58 height 14
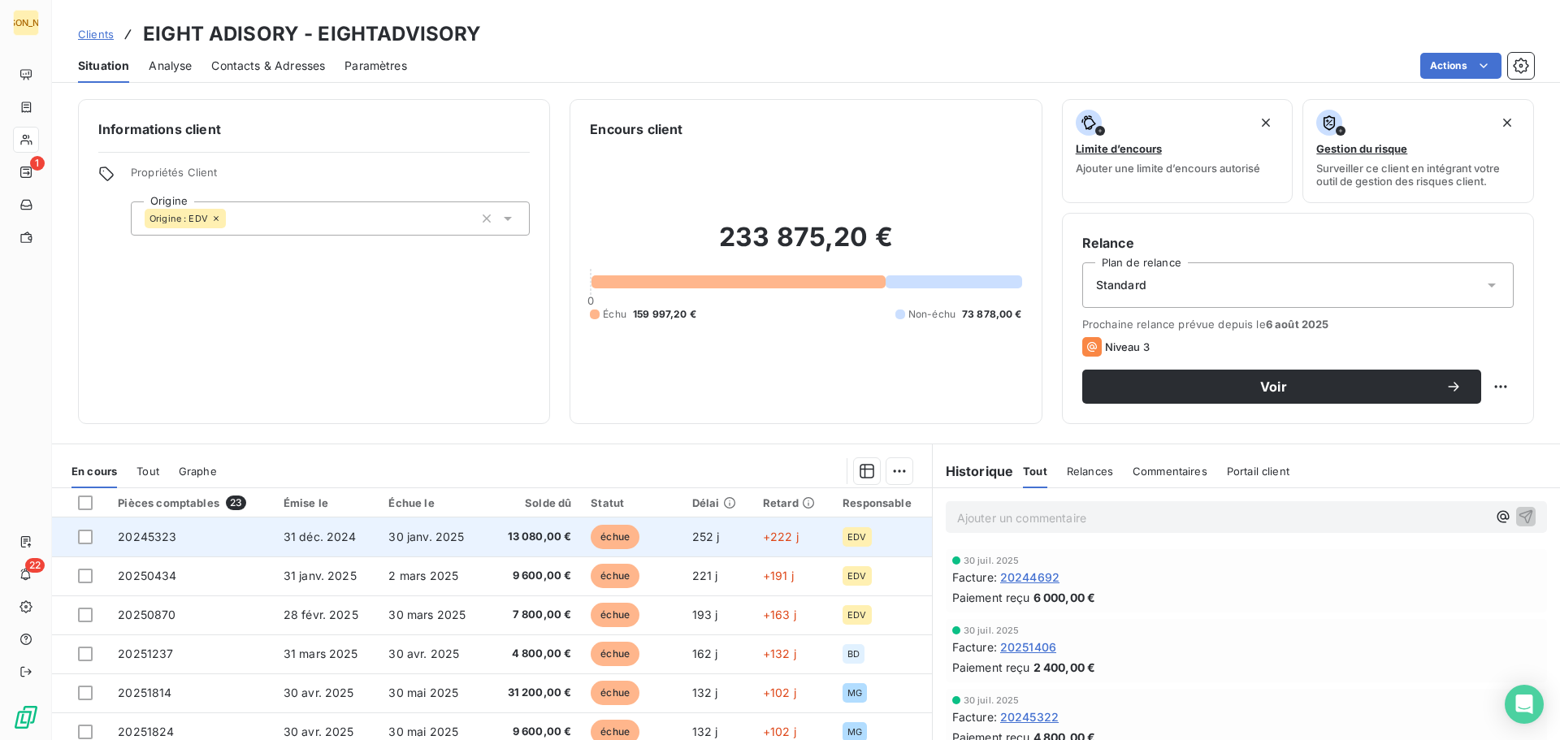
click at [165, 537] on span "20245323" at bounding box center [147, 537] width 58 height 14
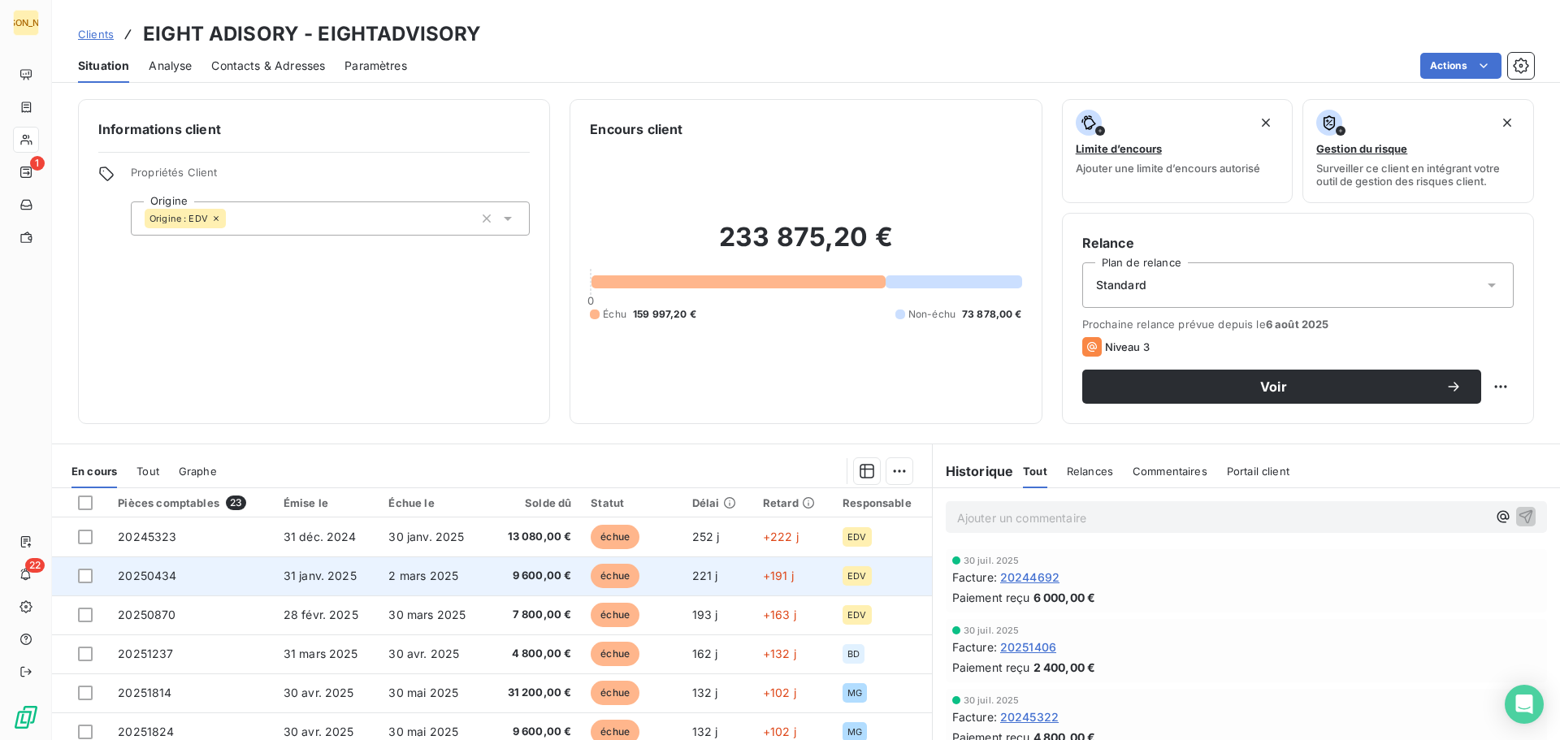
click at [171, 582] on span "20250434" at bounding box center [147, 576] width 58 height 14
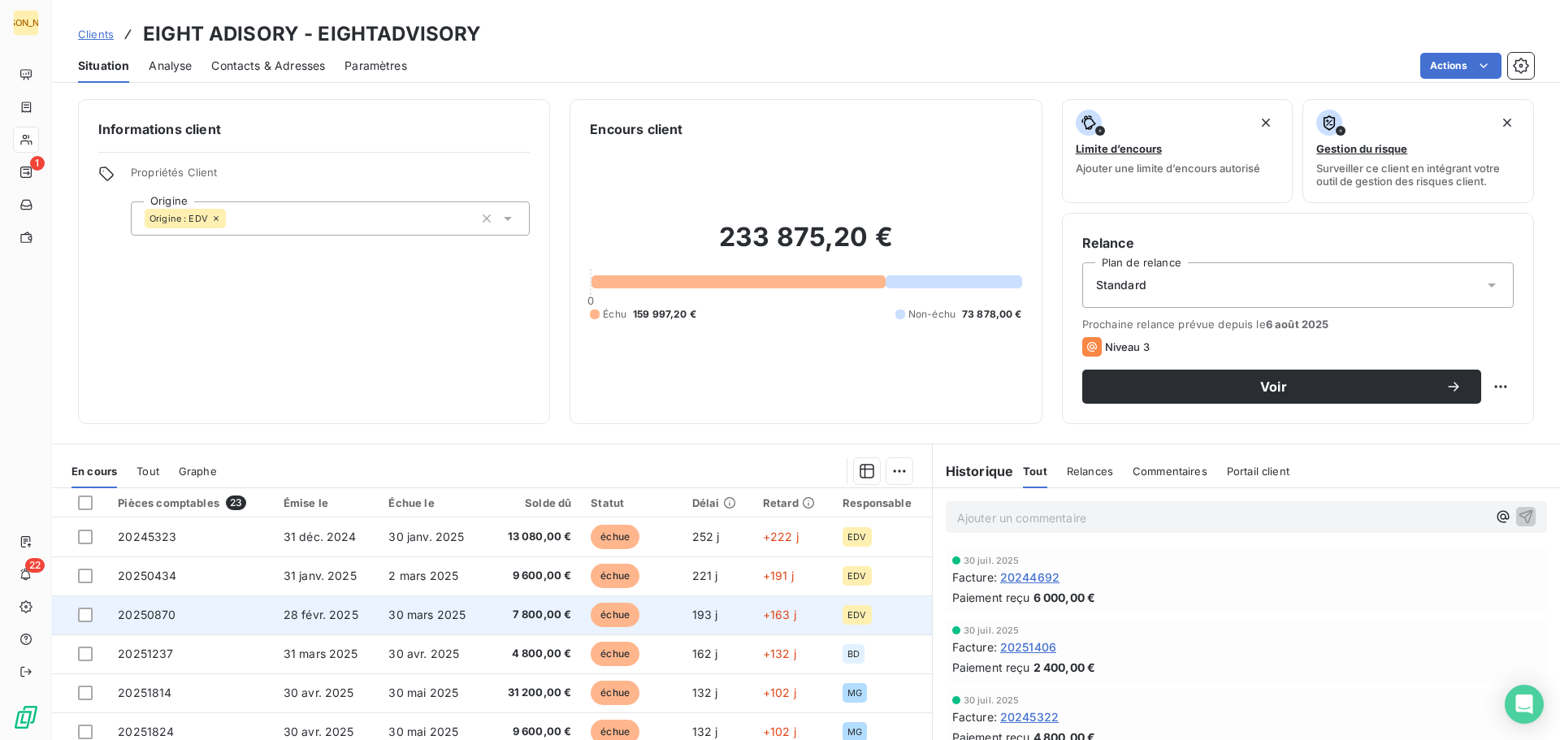
click at [167, 612] on span "20250870" at bounding box center [147, 615] width 58 height 14
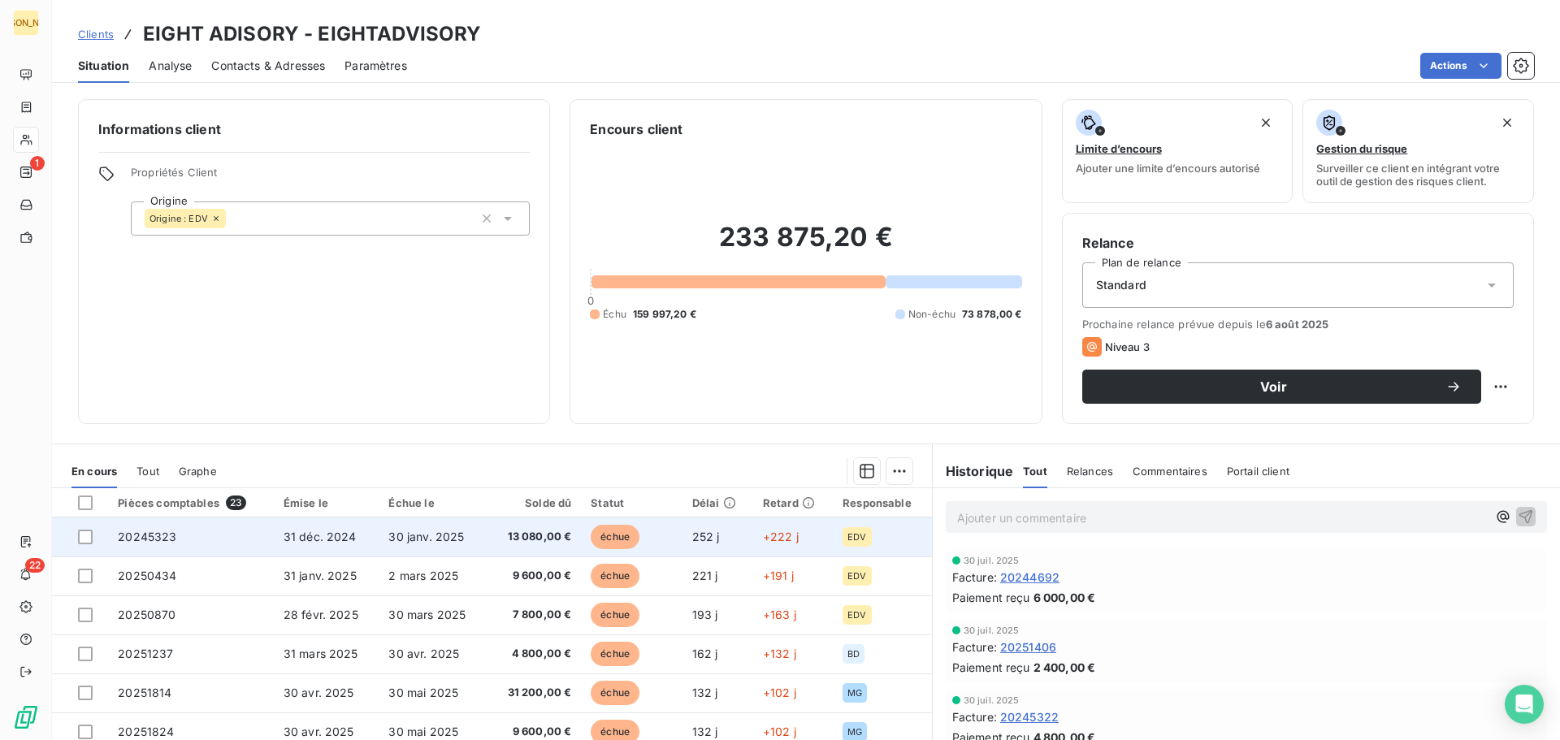
click at [159, 538] on span "20245323" at bounding box center [147, 537] width 58 height 14
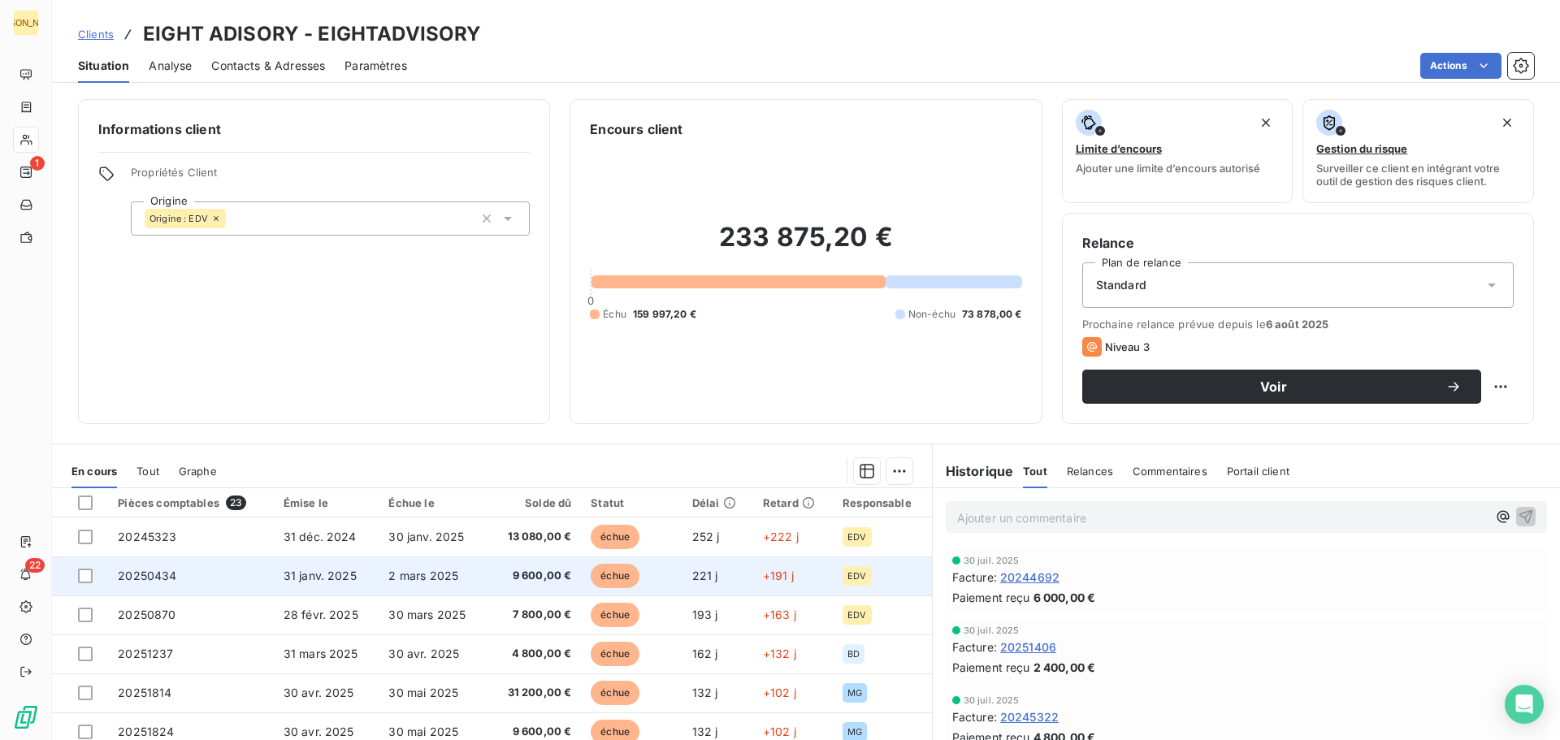
click at [154, 572] on span "20250434" at bounding box center [147, 576] width 58 height 14
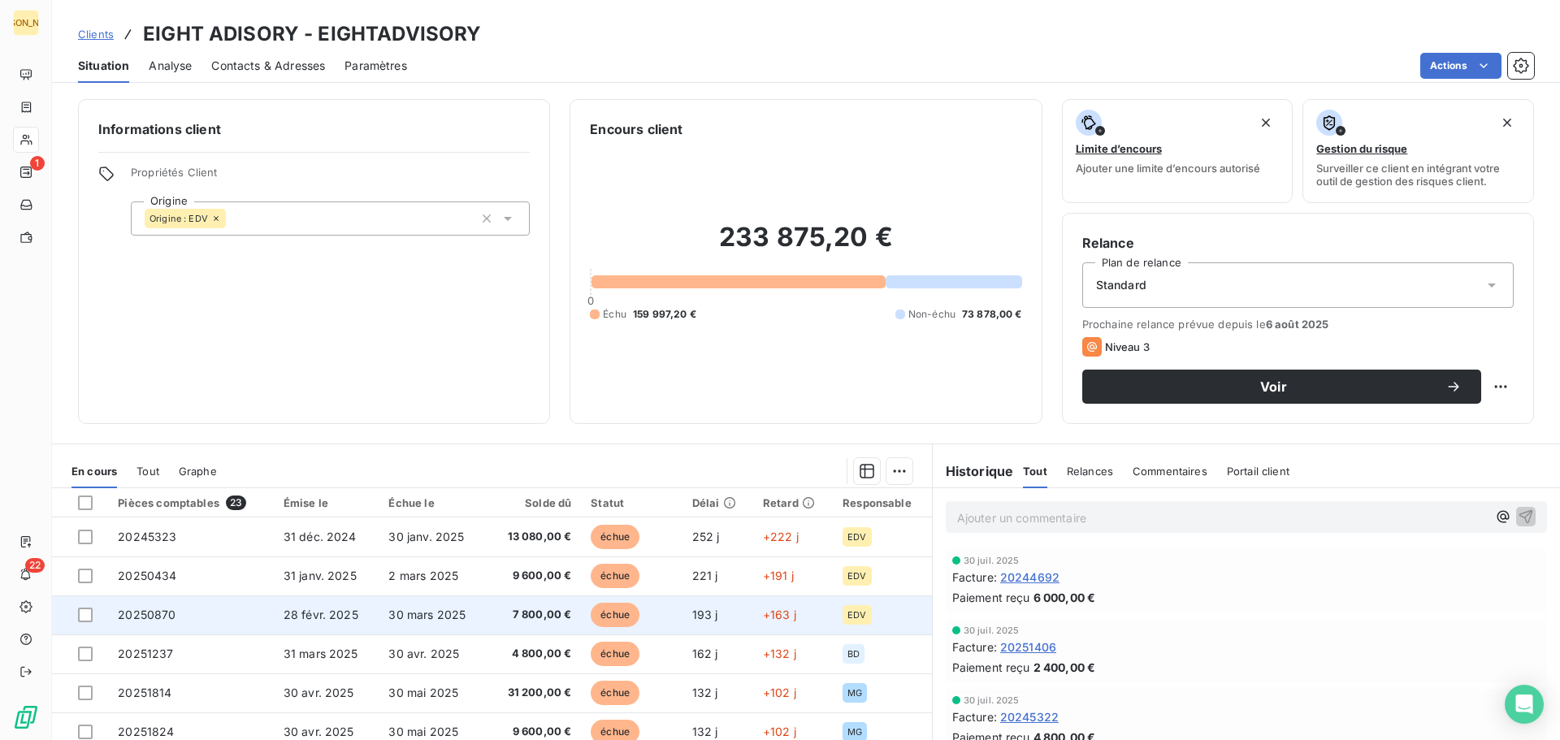
click at [163, 612] on span "20250870" at bounding box center [147, 615] width 58 height 14
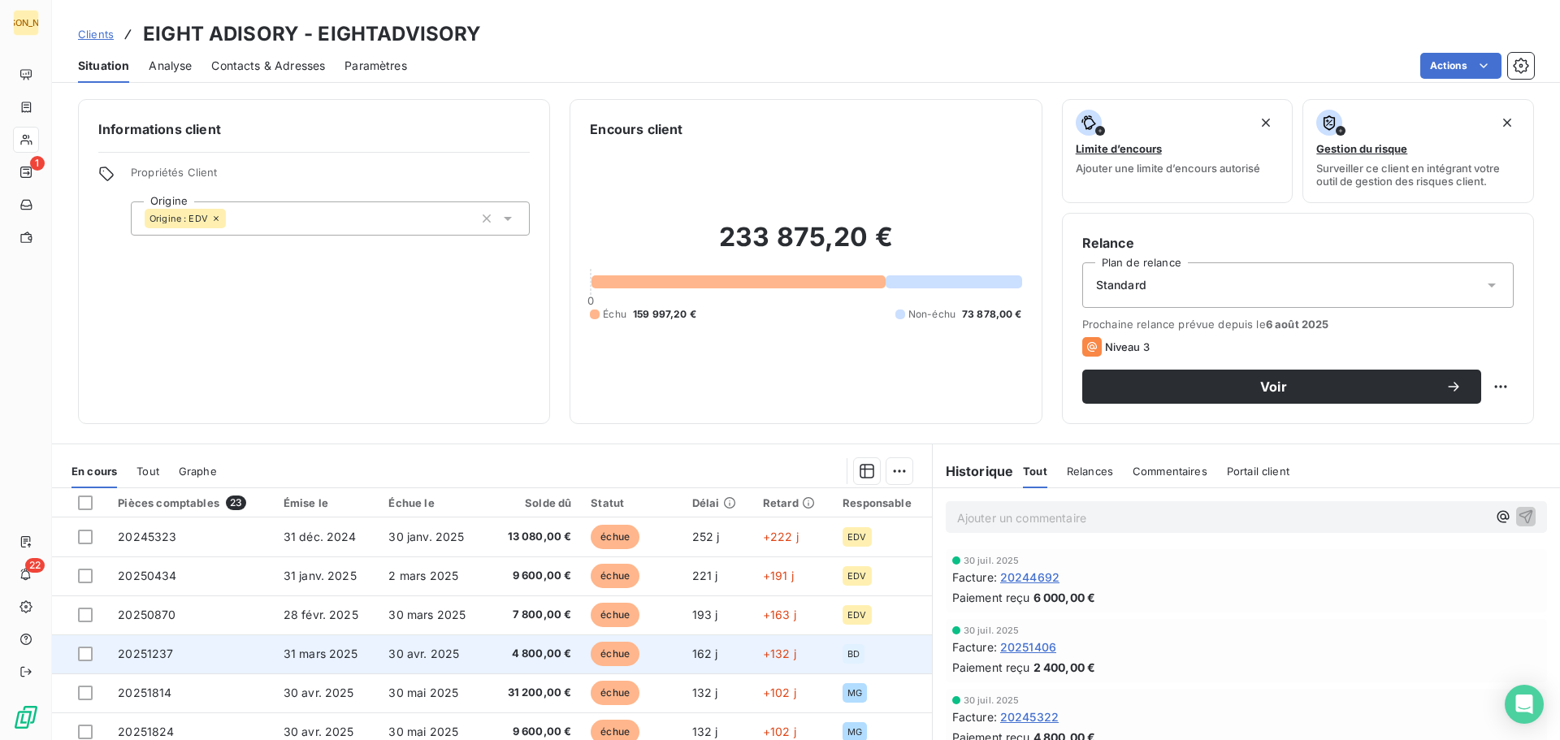
click at [159, 651] on span "20251237" at bounding box center [145, 654] width 55 height 14
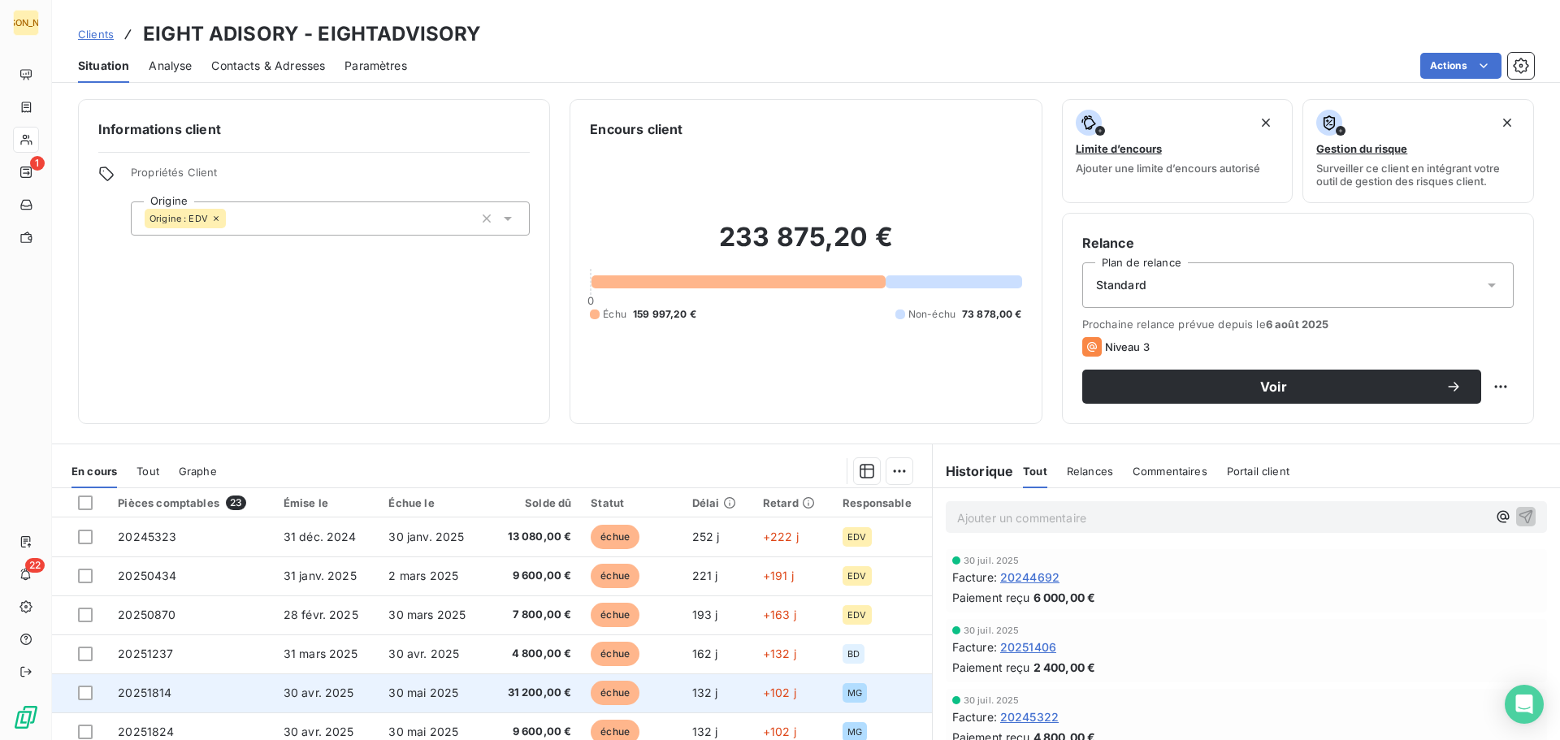
click at [157, 689] on span "20251814" at bounding box center [145, 693] width 54 height 14
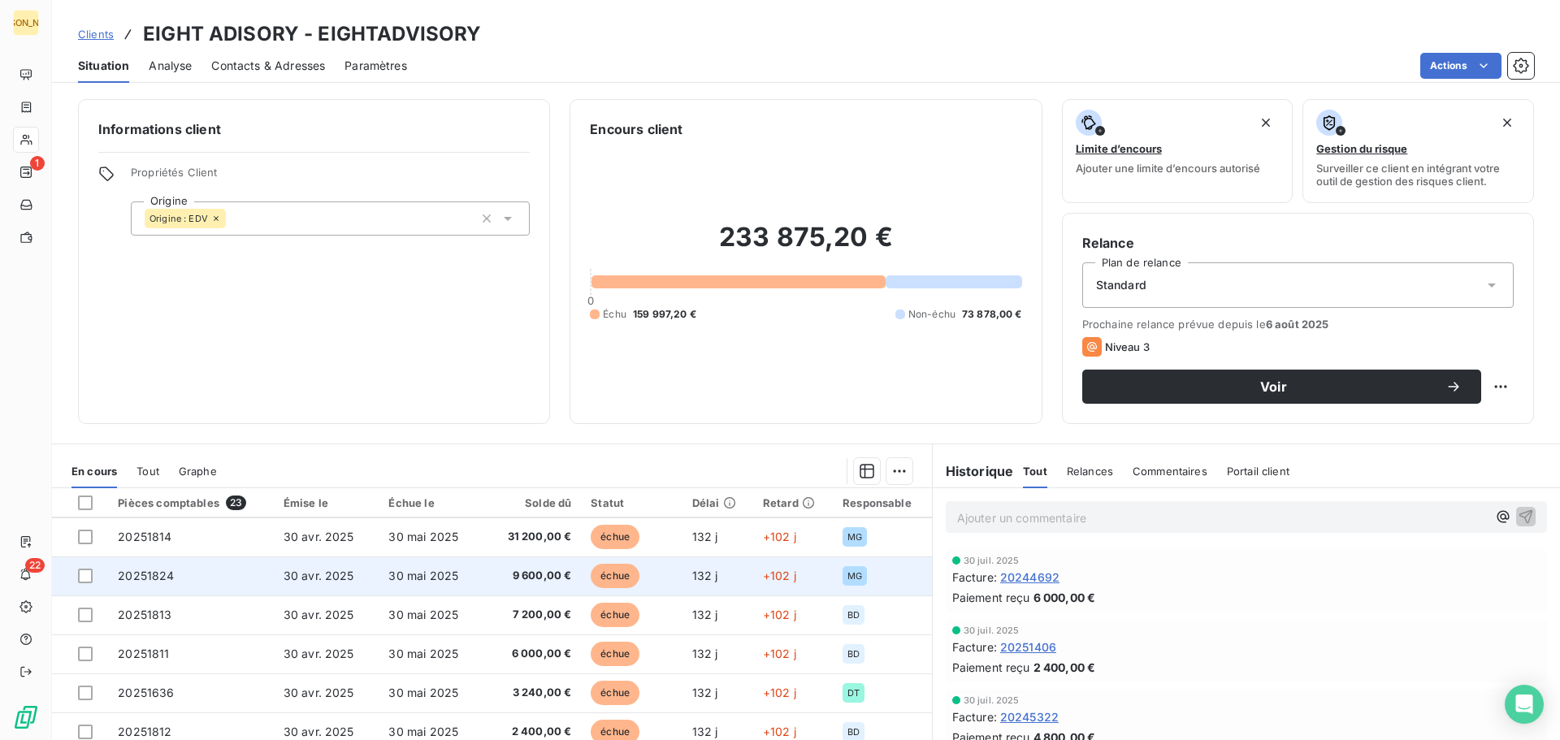
scroll to position [162, 0]
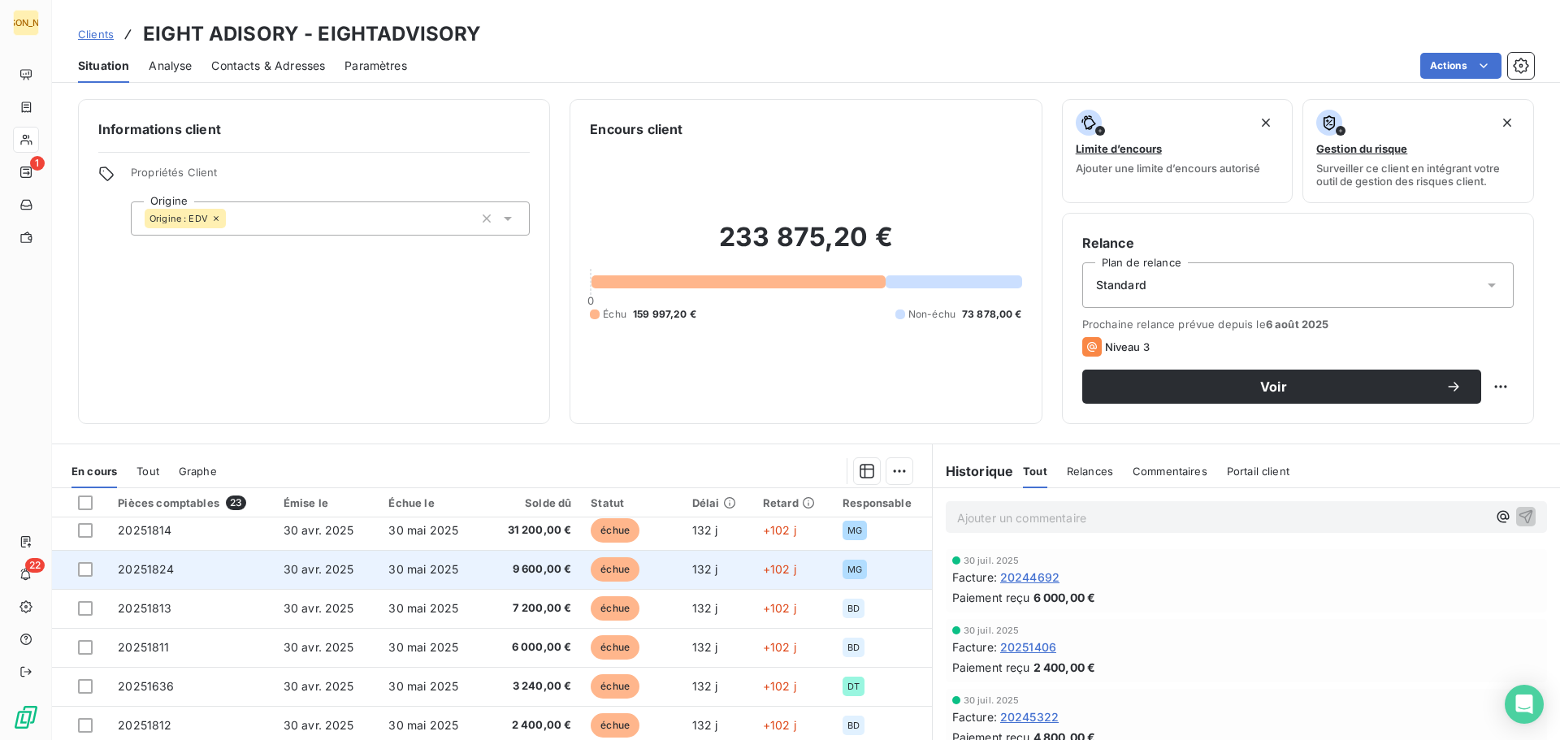
click at [158, 561] on td "20251824" at bounding box center [190, 569] width 165 height 39
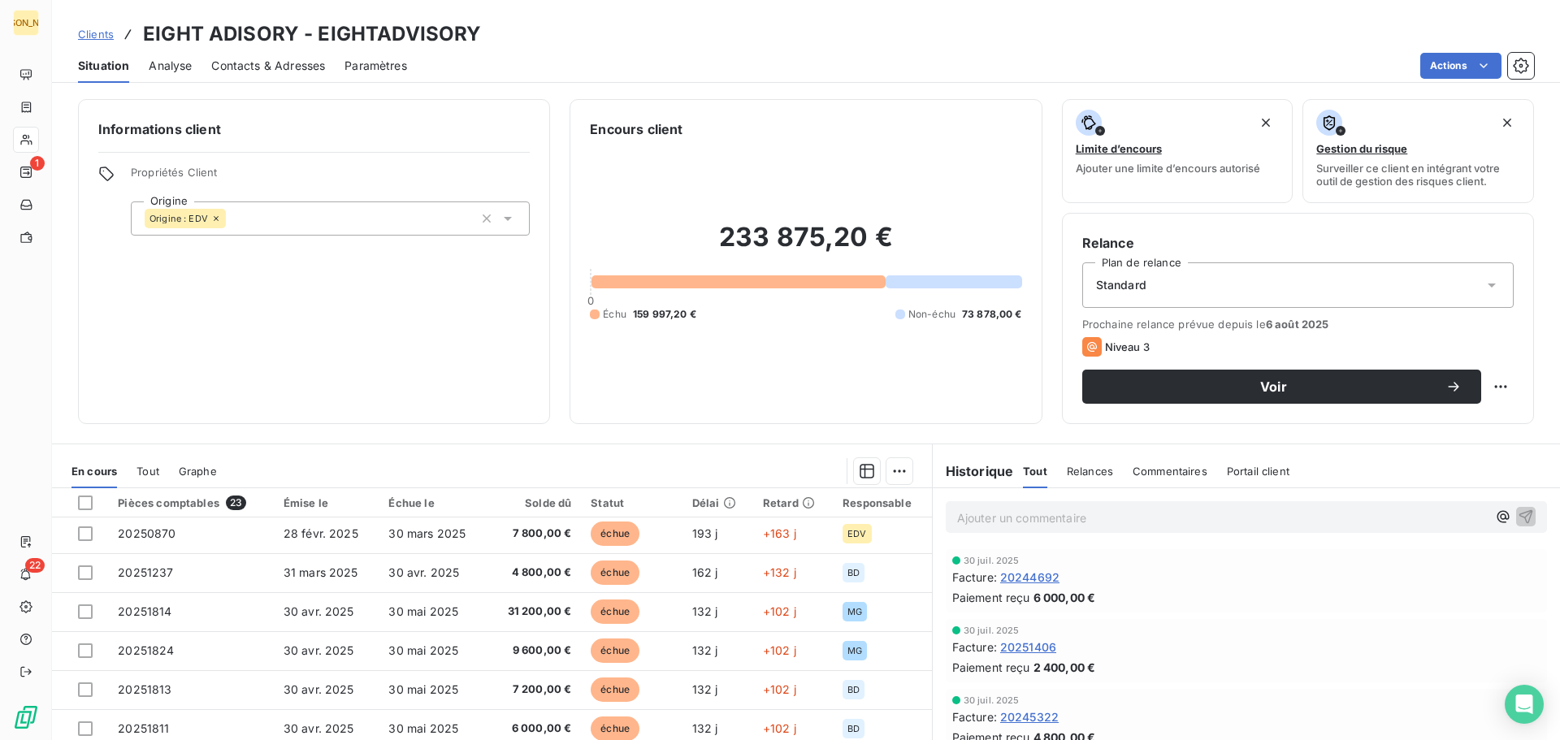
scroll to position [162, 0]
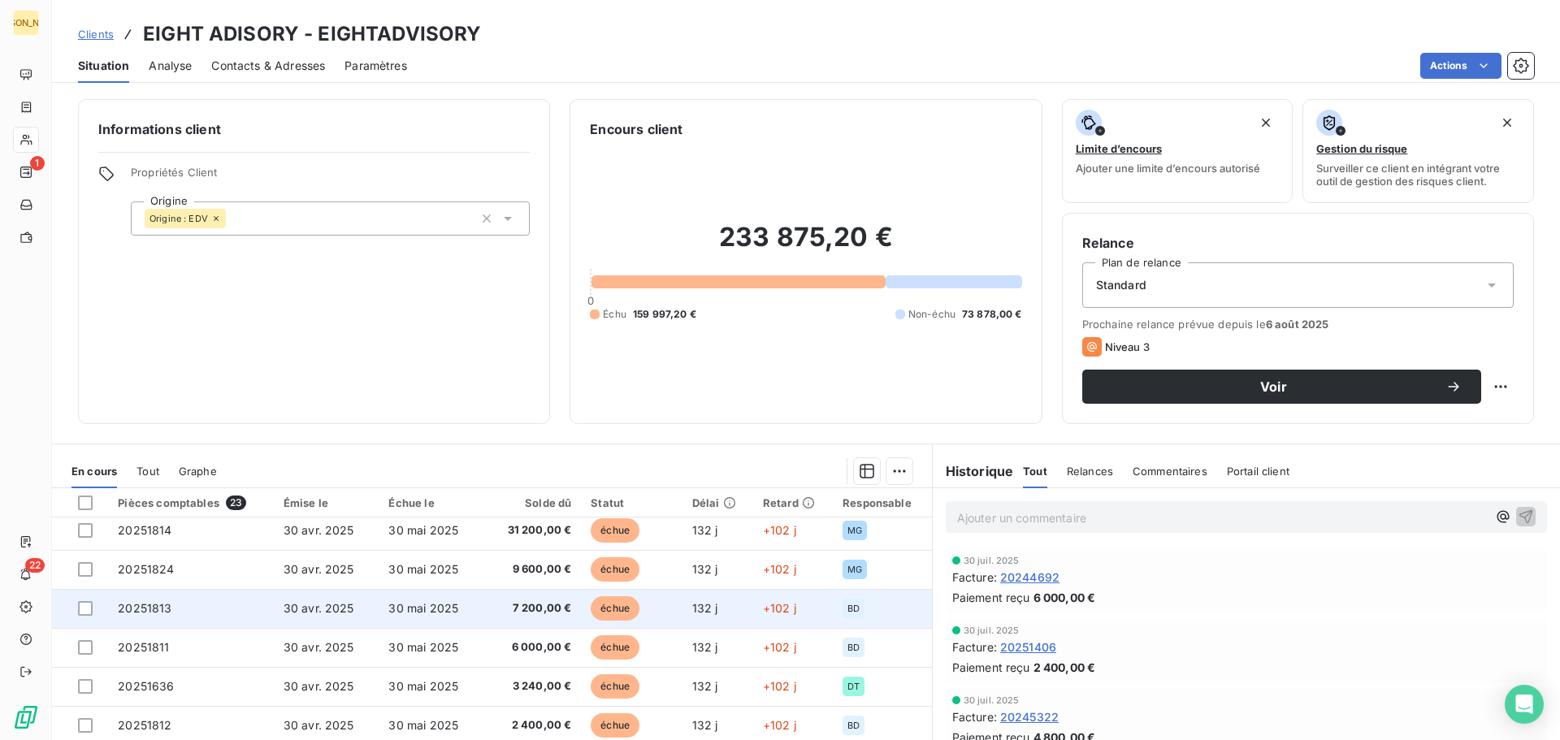
click at [149, 595] on td "20251813" at bounding box center [190, 608] width 165 height 39
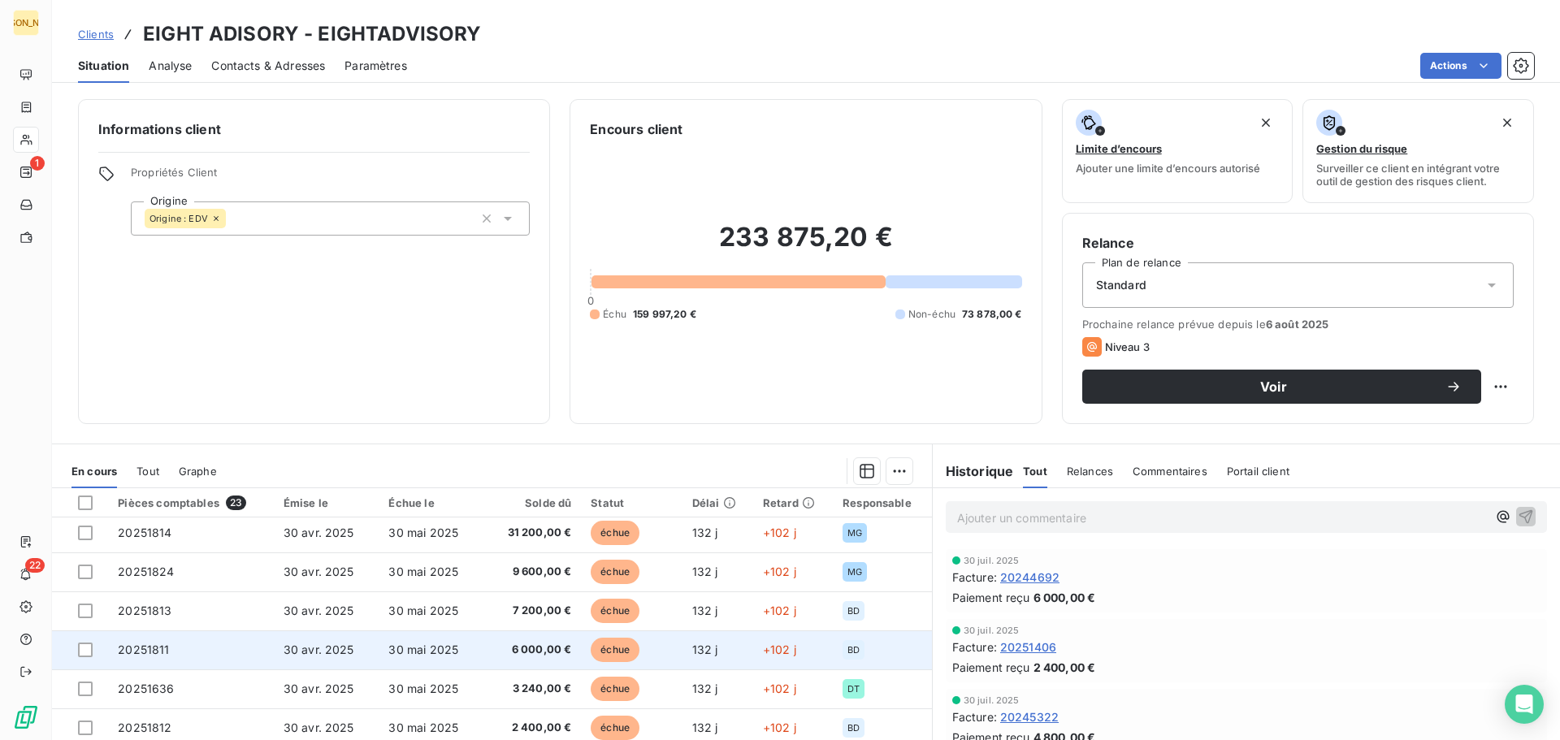
scroll to position [162, 0]
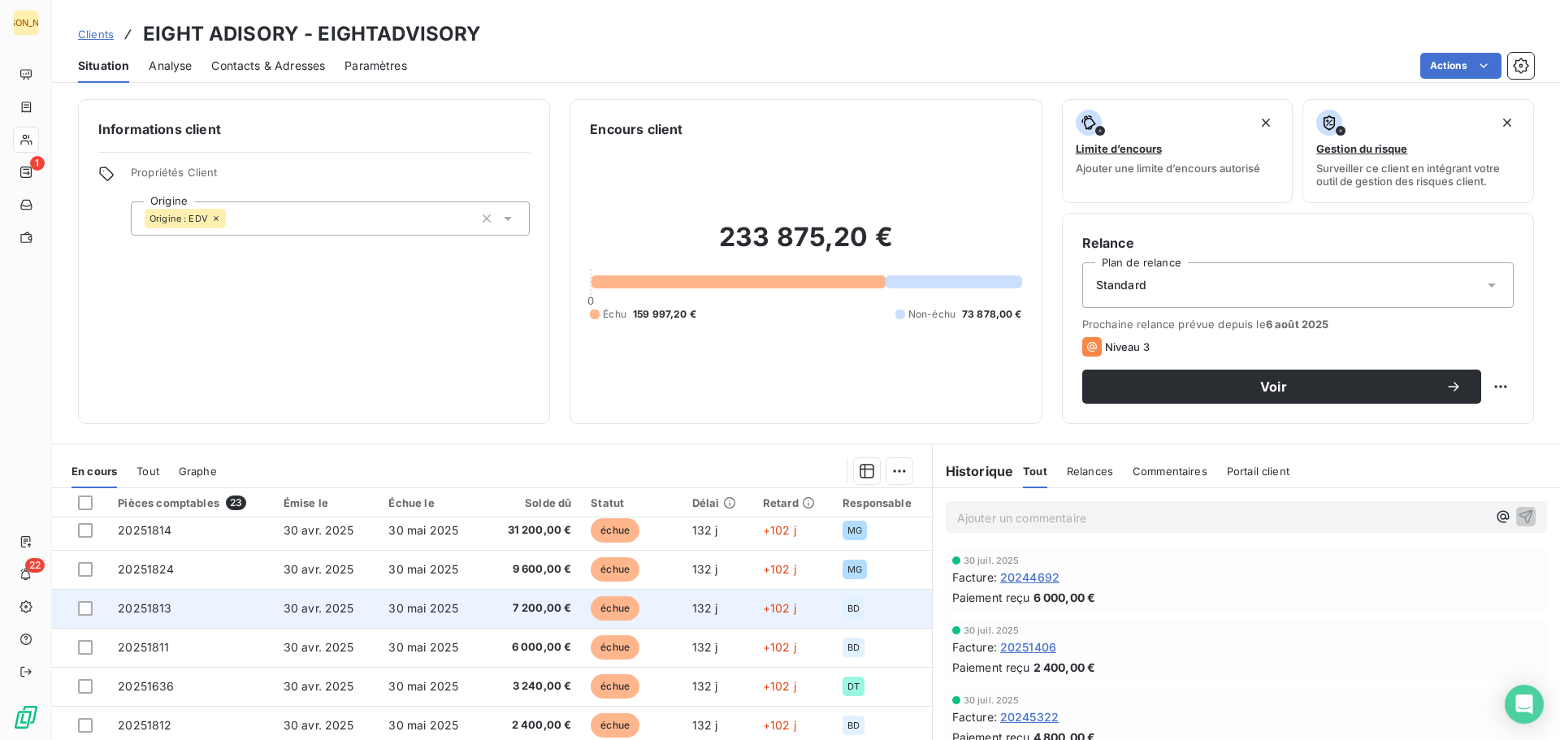
click at [155, 601] on span "20251813" at bounding box center [145, 608] width 54 height 14
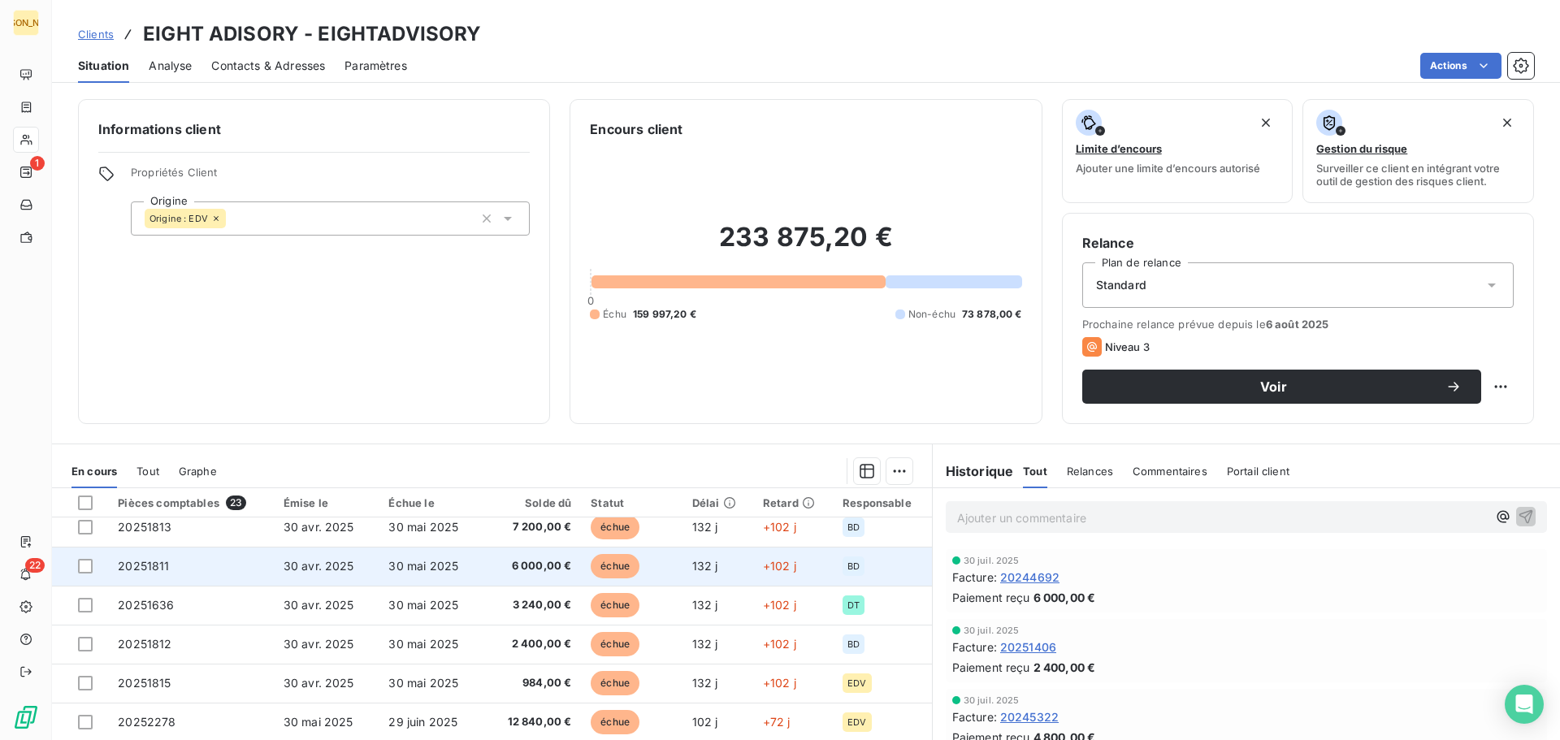
click at [141, 570] on span "20251811" at bounding box center [143, 566] width 51 height 14
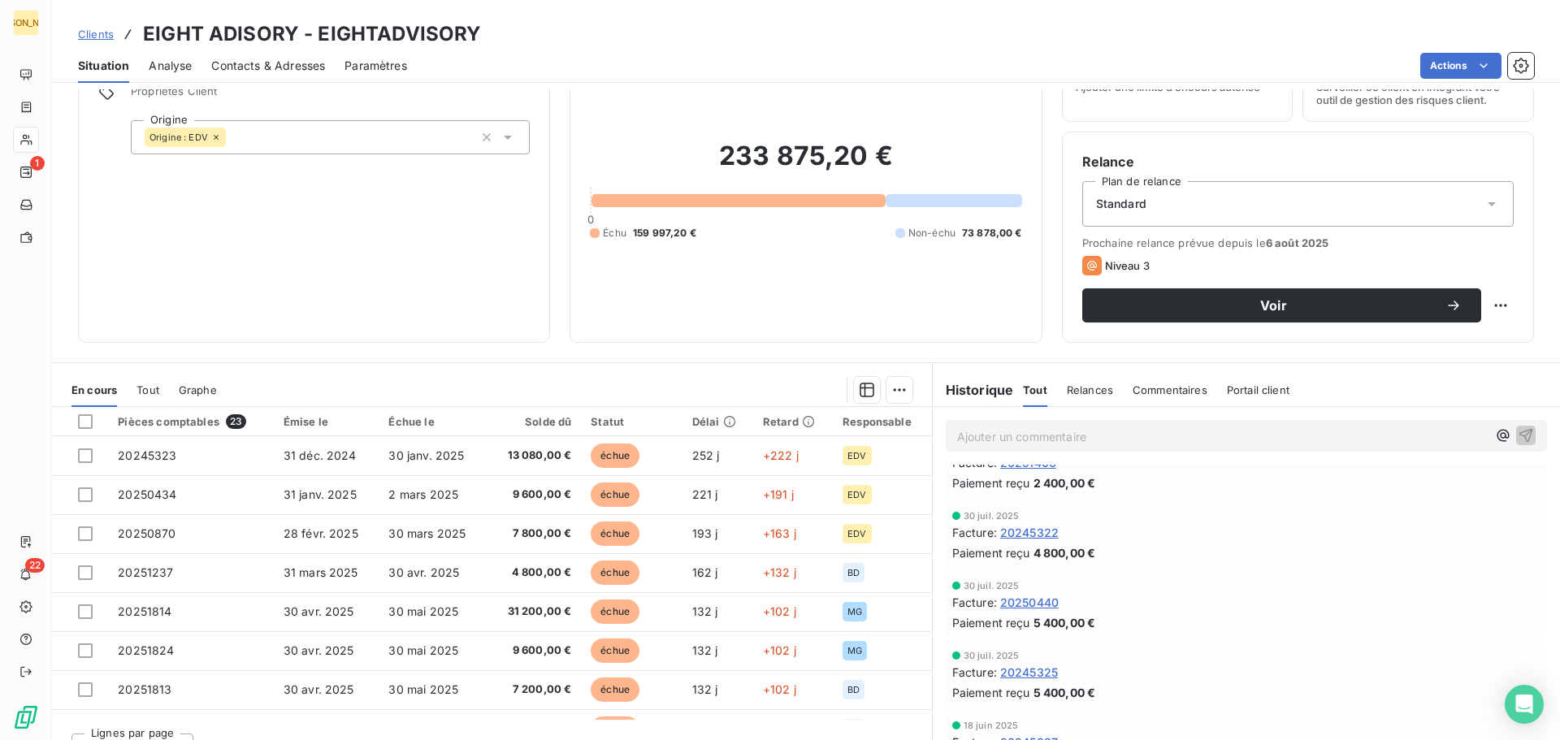
scroll to position [162, 0]
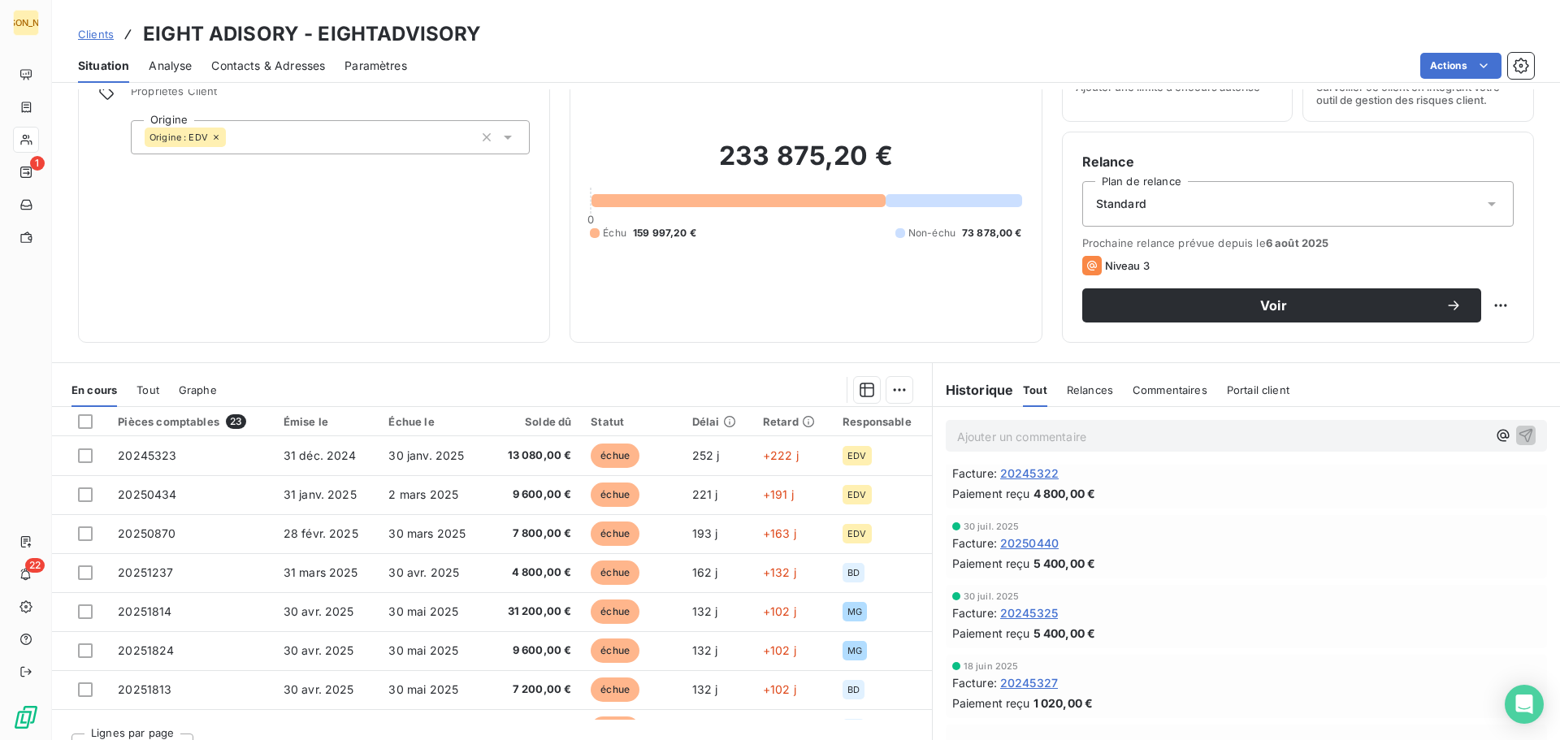
click at [971, 203] on div at bounding box center [953, 200] width 136 height 13
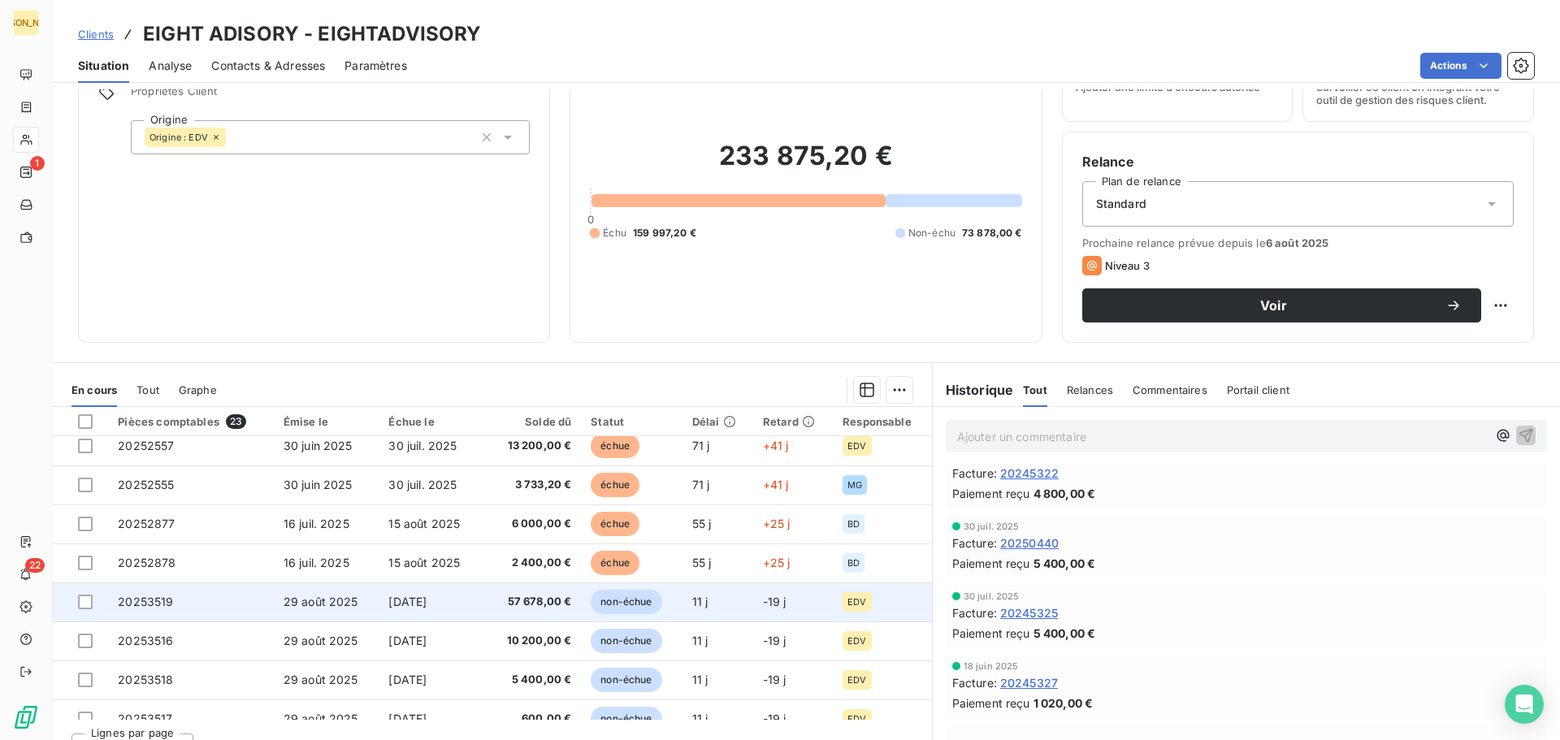
scroll to position [614, 0]
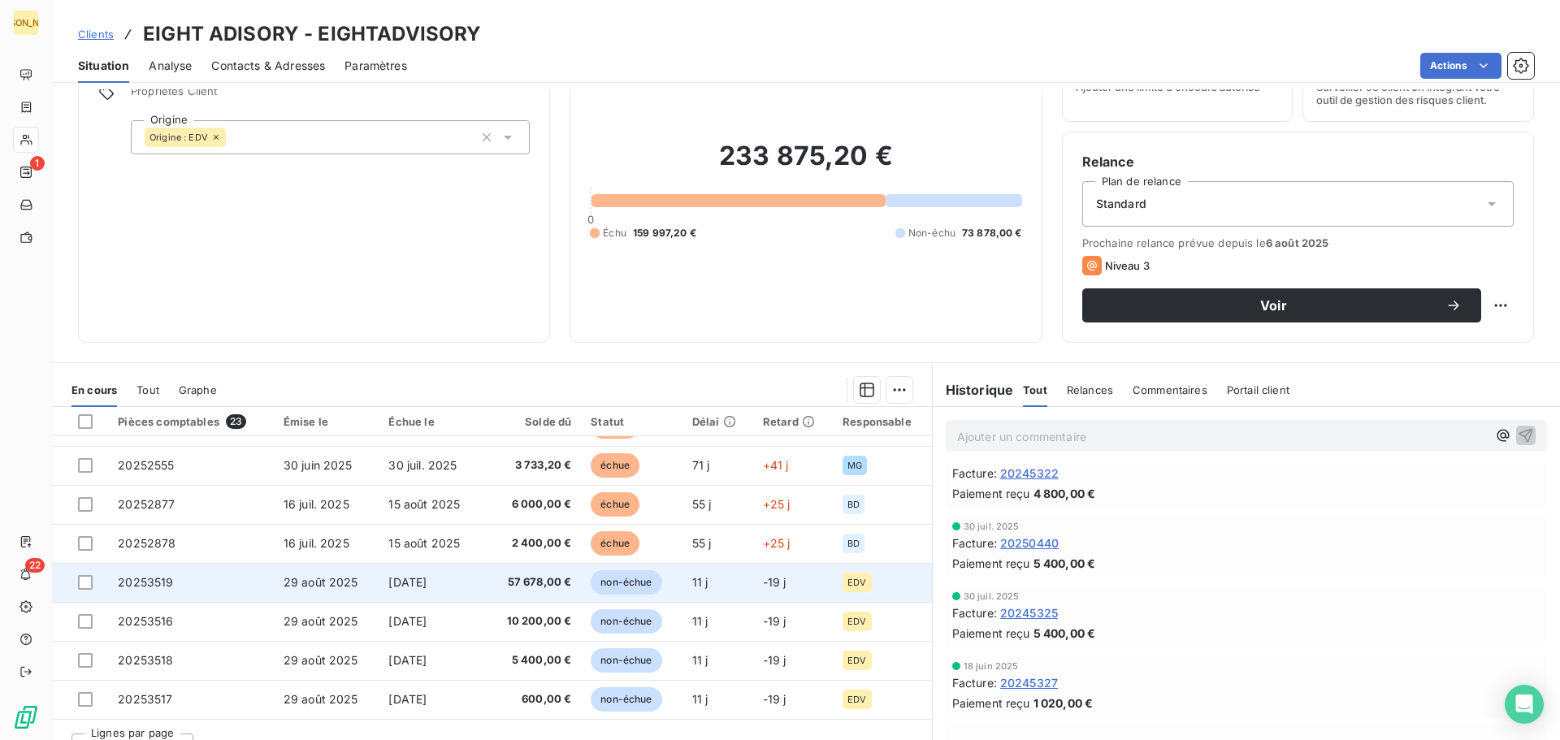
click at [130, 579] on span "20253519" at bounding box center [145, 582] width 55 height 14
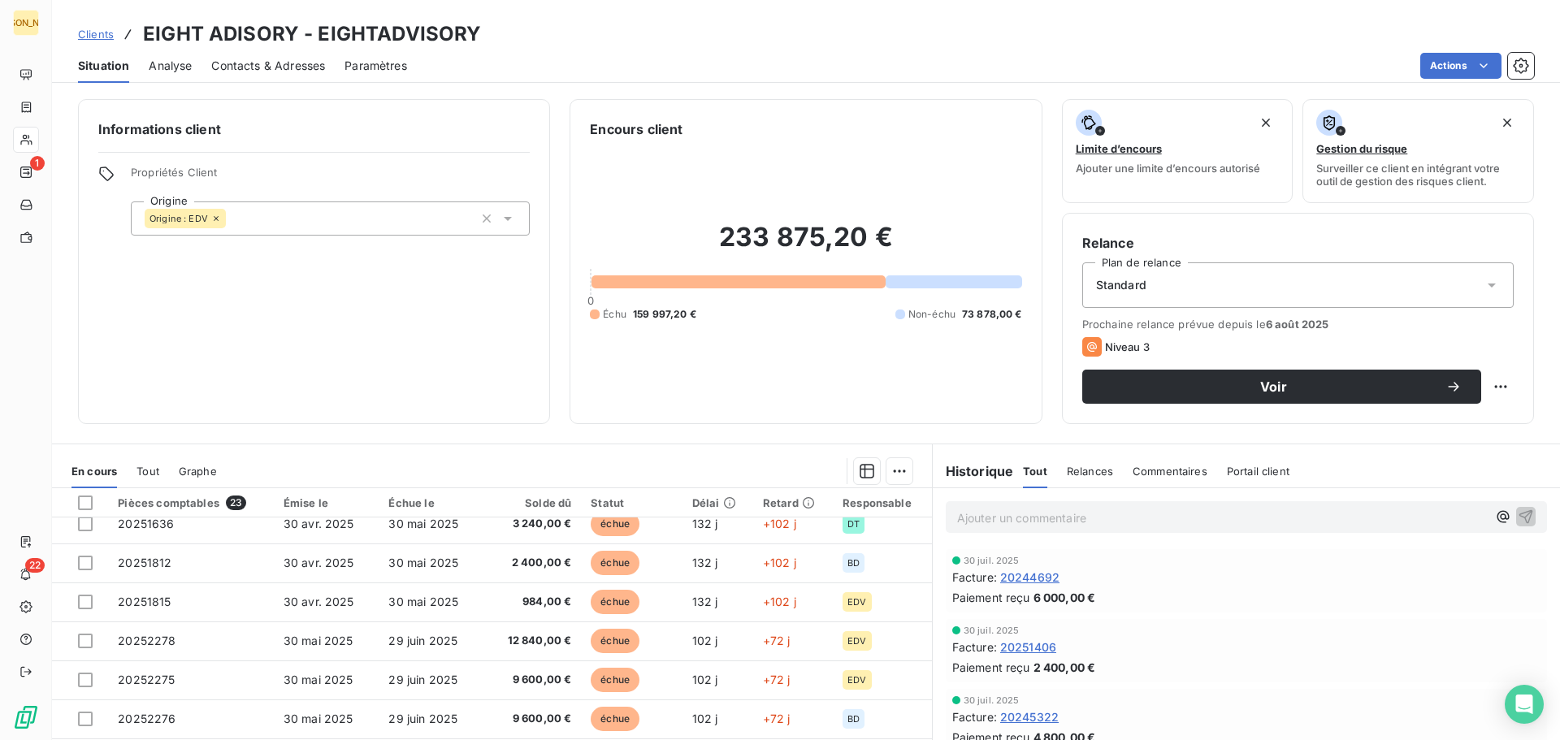
scroll to position [406, 0]
